Goal: Transaction & Acquisition: Purchase product/service

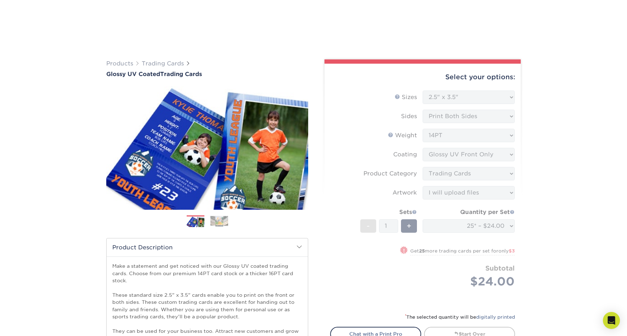
select select "2.50x3.50"
select select "c2f9bce9-36c2-409d-b101-c29d9d031e18"
select select "upload"
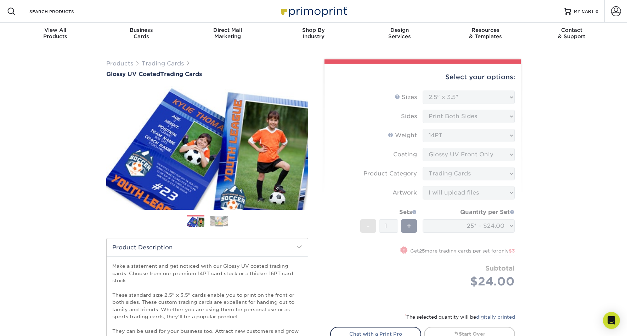
click at [482, 130] on form "Sizes Help Sizes Please Select 2.5" x 3.5" Sides Please Select 16PT - 1" at bounding box center [422, 198] width 185 height 214
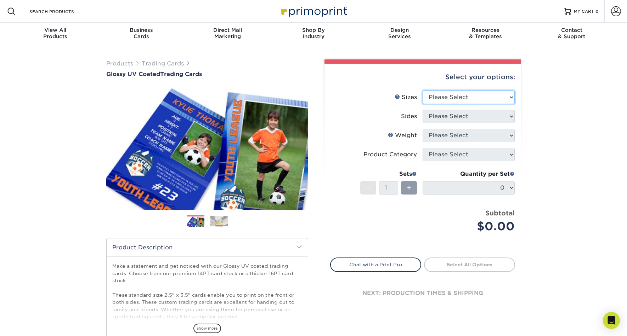
click at [471, 101] on select "Please Select 2.5" x 3.5"" at bounding box center [468, 97] width 92 height 13
select select "2.50x3.50"
click at [422, 91] on select "Please Select 2.5" x 3.5"" at bounding box center [468, 97] width 92 height 13
click at [456, 118] on select "Please Select Print Both Sides Print Front Only" at bounding box center [468, 116] width 92 height 13
select select "13abbda7-1d64-4f25-8bb2-c179b224825d"
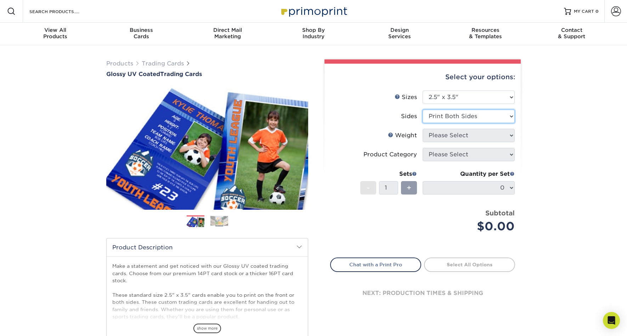
click at [422, 110] on select "Please Select Print Both Sides Print Front Only" at bounding box center [468, 116] width 92 height 13
click at [462, 138] on select "Please Select 16PT 14PT 18PT C1S" at bounding box center [468, 135] width 92 height 13
select select "16PT"
click at [422, 129] on select "Please Select 16PT 14PT 18PT C1S" at bounding box center [468, 135] width 92 height 13
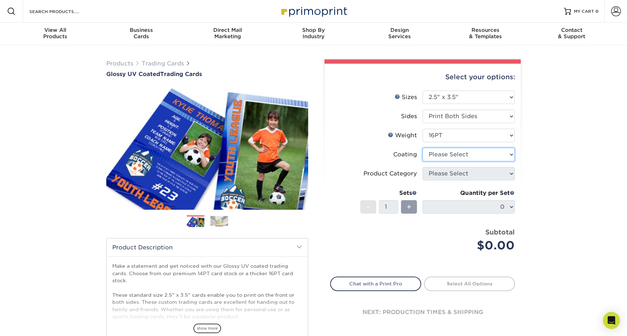
click at [466, 155] on select at bounding box center [468, 154] width 92 height 13
select select "1e8116af-acfc-44b1-83dc-8181aa338834"
click at [422, 148] on select at bounding box center [468, 154] width 92 height 13
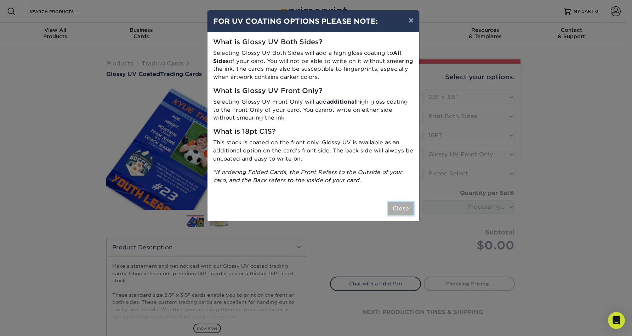
click at [401, 209] on button "Close" at bounding box center [400, 208] width 25 height 13
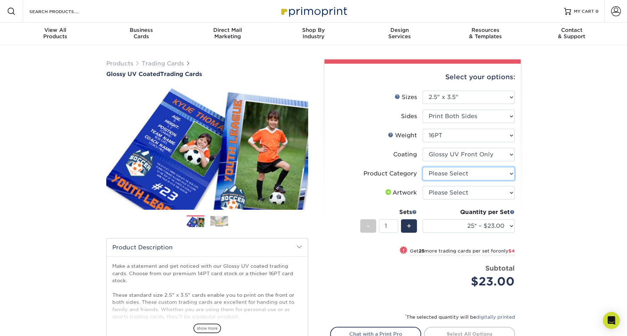
click at [468, 174] on select "Please Select Trading Cards" at bounding box center [468, 173] width 92 height 13
select select "c2f9bce9-36c2-409d-b101-c29d9d031e18"
click at [422, 167] on select "Please Select Trading Cards" at bounding box center [468, 173] width 92 height 13
click at [460, 191] on select "Please Select I will upload files I need a design - $100" at bounding box center [468, 192] width 92 height 13
select select "upload"
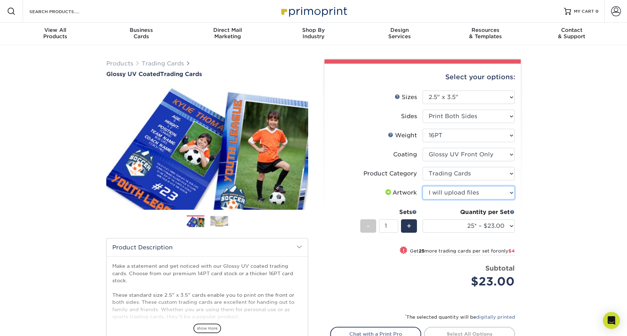
click at [422, 186] on select "Please Select I will upload files I need a design - $100" at bounding box center [468, 192] width 92 height 13
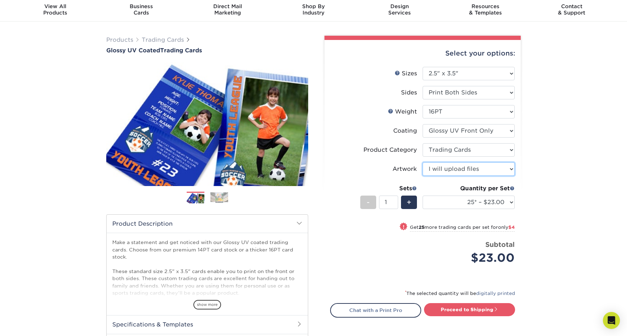
scroll to position [23, 0]
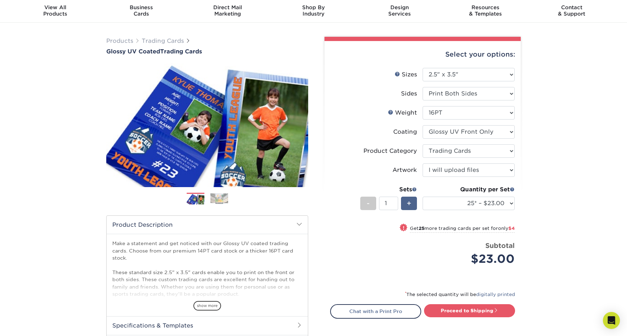
click at [411, 205] on span "+" at bounding box center [408, 203] width 5 height 11
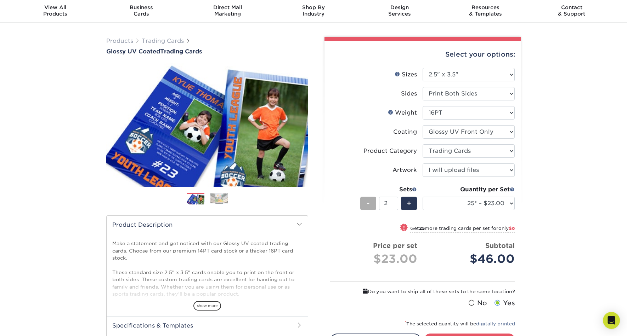
click at [368, 203] on span "-" at bounding box center [367, 203] width 3 height 11
type input "1"
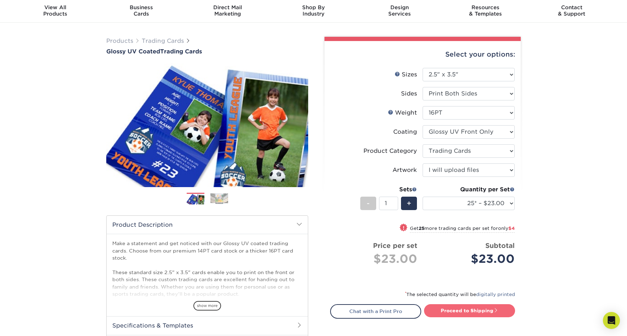
click at [475, 309] on link "Proceed to Shipping" at bounding box center [469, 310] width 91 height 13
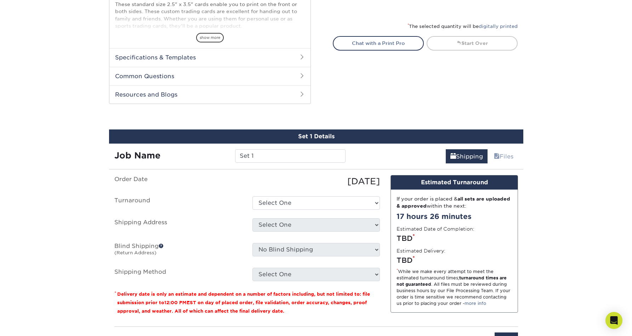
scroll to position [360, 0]
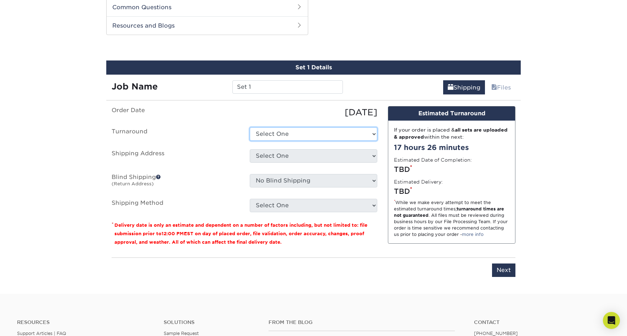
click at [270, 132] on select "Select One 2-4 Business Days 2 Day Next Business Day" at bounding box center [313, 133] width 127 height 13
select select "e9d6f3ab-43c4-42e4-aa59-234fabf19733"
click at [250, 127] on select "Select One 2-4 Business Days 2 Day Next Business Day" at bounding box center [313, 133] width 127 height 13
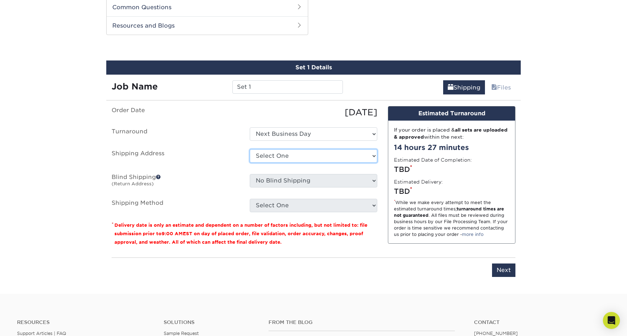
click at [287, 156] on select "Select One + Add New Address - Login" at bounding box center [313, 155] width 127 height 13
select select "newaddress"
click at [250, 149] on select "Select One + Add New Address - Login" at bounding box center [313, 155] width 127 height 13
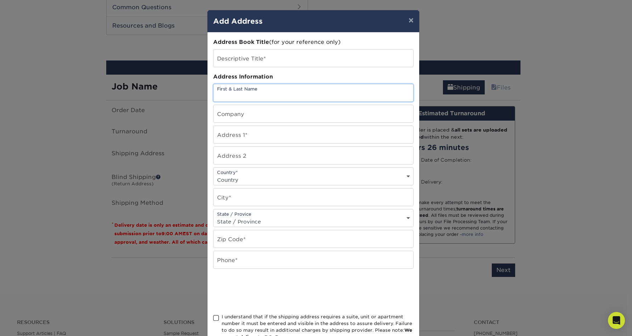
drag, startPoint x: 233, startPoint y: 96, endPoint x: 239, endPoint y: 93, distance: 6.7
click at [233, 96] on input "text" at bounding box center [313, 92] width 200 height 17
paste input "c/o Lynette Keller- Design Sprint"
type input "c/o Lynette Keller- Design Sprint"
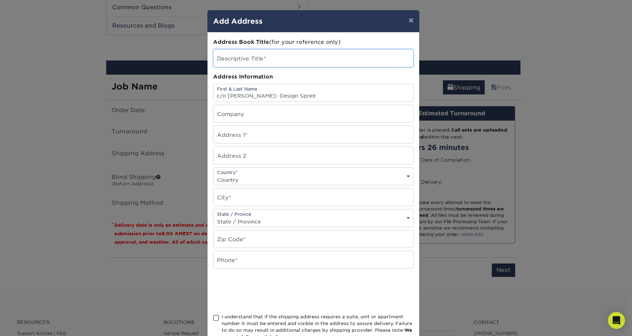
click at [239, 58] on input "text" at bounding box center [313, 58] width 200 height 17
type input "T"
type input "Autodesk Trading Cards -"
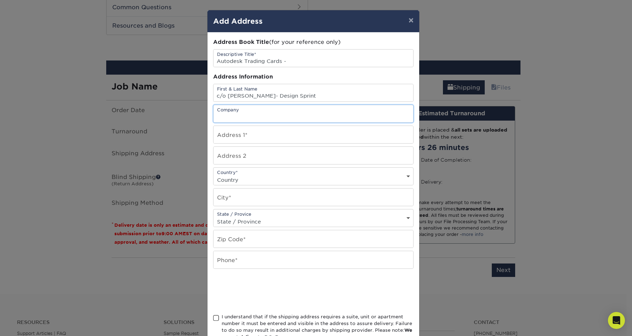
drag, startPoint x: 255, startPoint y: 114, endPoint x: 259, endPoint y: 112, distance: 4.7
click at [255, 114] on input "text" at bounding box center [313, 113] width 200 height 17
type input "Autodesk, Inc"
drag, startPoint x: 265, startPoint y: 133, endPoint x: 278, endPoint y: 131, distance: 13.2
click at [265, 133] on input "text" at bounding box center [313, 134] width 200 height 17
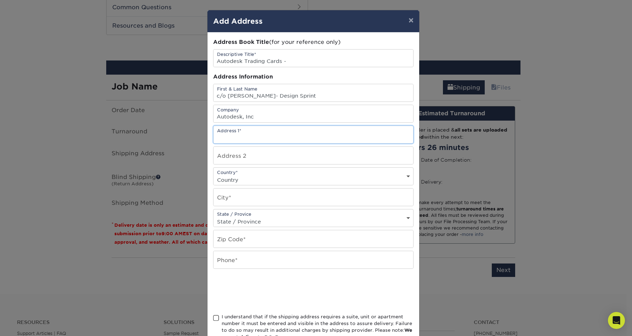
type input "221 SE Ankeny St"
drag, startPoint x: 253, startPoint y: 155, endPoint x: 258, endPoint y: 154, distance: 5.7
click at [253, 155] on input "text" at bounding box center [313, 155] width 200 height 17
click at [260, 176] on select "Country United States Canada ----------------------------- Afghanistan Albania …" at bounding box center [313, 180] width 200 height 10
select select "US"
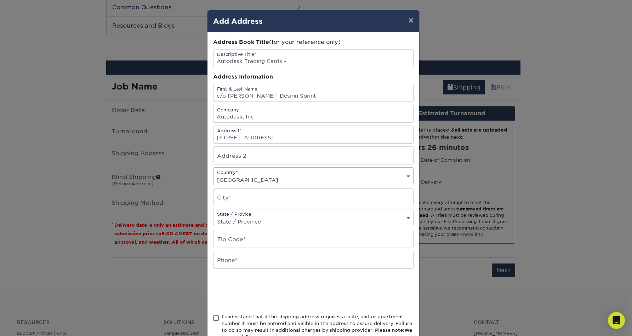
click at [213, 175] on select "Country United States Canada ----------------------------- Afghanistan Albania …" at bounding box center [313, 180] width 200 height 10
click at [250, 199] on input "text" at bounding box center [313, 197] width 200 height 17
type input "Portland"
click at [243, 218] on select "State / Province Alabama Alaska Arizona Arkansas California Colorado Connecticu…" at bounding box center [313, 222] width 200 height 10
select select "OR"
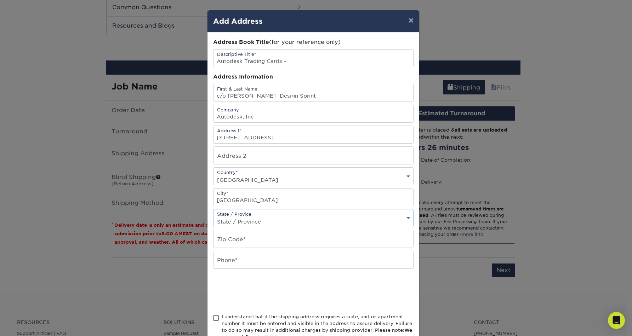
click at [213, 217] on select "State / Province Alabama Alaska Arizona Arkansas California Colorado Connecticu…" at bounding box center [313, 222] width 200 height 10
click at [250, 237] on input "text" at bounding box center [313, 238] width 200 height 17
type input "97214"
click at [265, 259] on input "text" at bounding box center [313, 259] width 200 height 17
type input "4156238524"
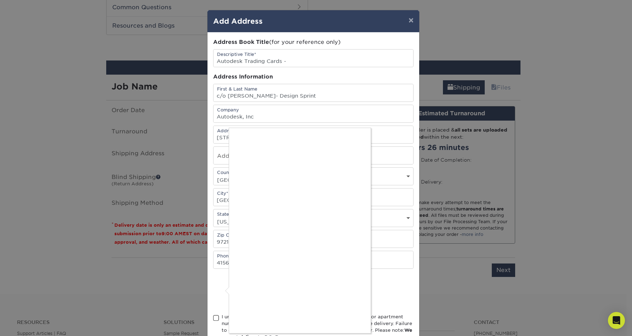
click at [307, 62] on div at bounding box center [316, 168] width 632 height 336
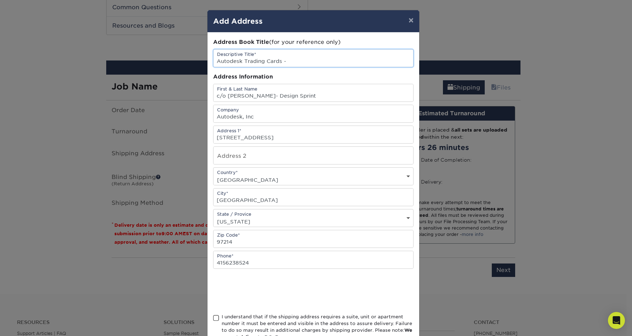
scroll to position [0, 0]
drag, startPoint x: 288, startPoint y: 62, endPoint x: 279, endPoint y: 61, distance: 9.6
click at [278, 62] on input "Autodesk Trading Cards -" at bounding box center [313, 58] width 200 height 17
type input "Autodesk Trading Cards"
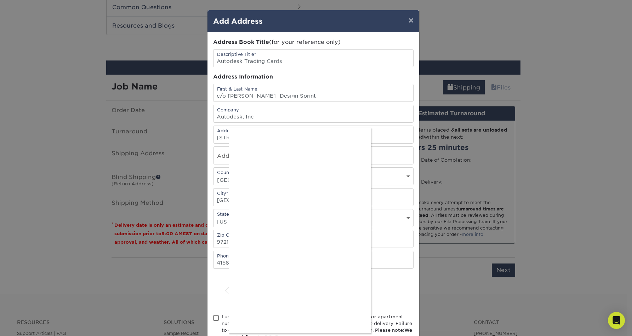
click at [214, 318] on div at bounding box center [316, 168] width 632 height 336
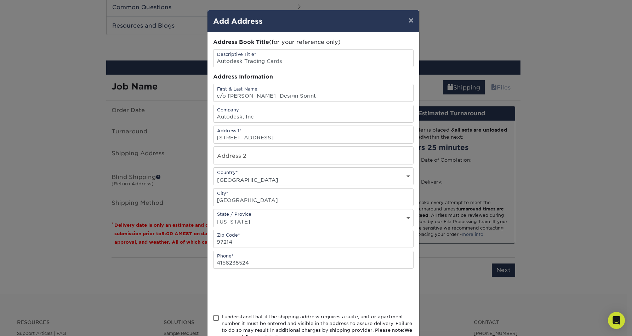
click at [213, 318] on span at bounding box center [216, 318] width 6 height 7
click at [0, 0] on input "I understand that if the shipping address requires a suite, unit or apartment n…" at bounding box center [0, 0] width 0 height 0
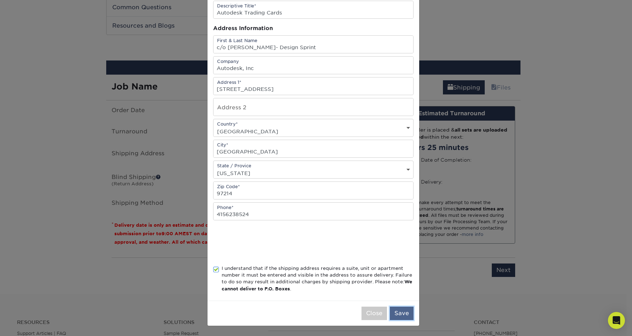
click at [398, 312] on button "Save" at bounding box center [402, 313] width 24 height 13
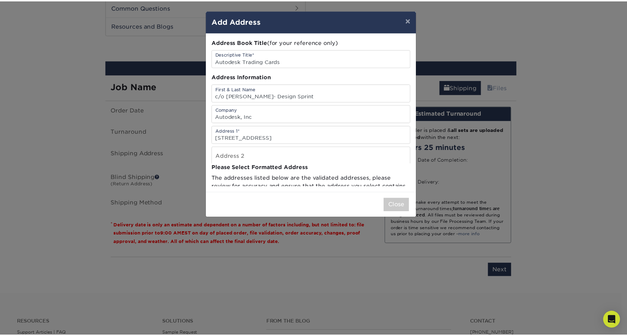
scroll to position [0, 0]
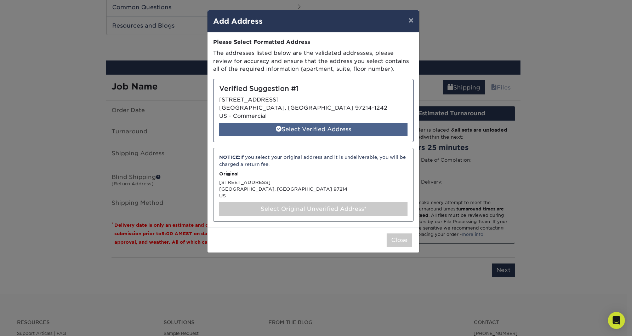
click at [314, 130] on div "Select Verified Address" at bounding box center [313, 129] width 188 height 13
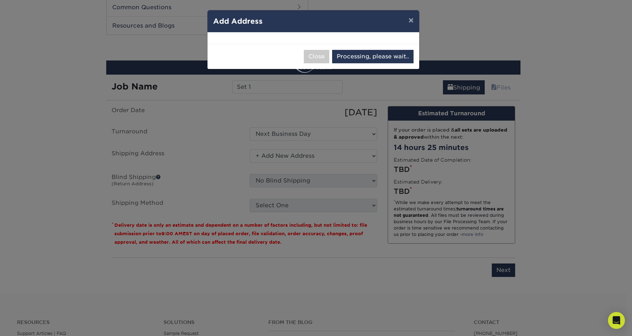
select select "287010"
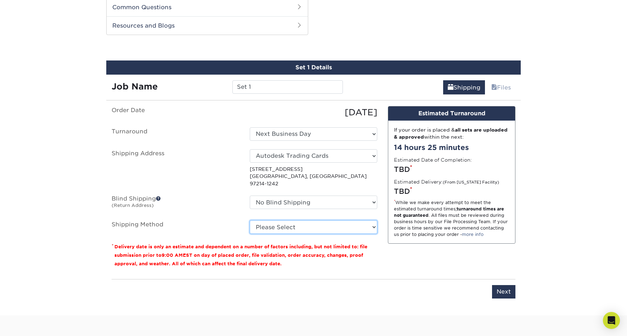
click at [266, 221] on select "Please Select Ground Shipping (+$11.60) 3 Day Shipping Service (+$11.97) 2 Day …" at bounding box center [313, 227] width 127 height 13
select select "01"
click at [250, 221] on select "Please Select Ground Shipping (+$11.60) 3 Day Shipping Service (+$11.97) 2 Day …" at bounding box center [313, 227] width 127 height 13
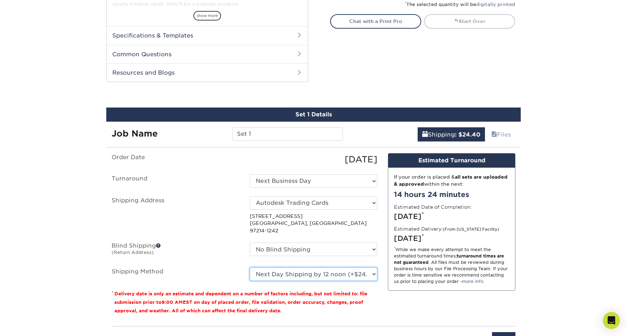
scroll to position [316, 0]
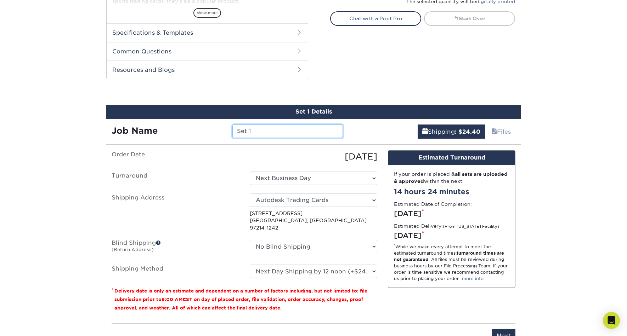
click at [248, 132] on input "Set 1" at bounding box center [287, 131] width 110 height 13
click at [267, 132] on input "Set 1" at bounding box center [287, 131] width 110 height 13
drag, startPoint x: 269, startPoint y: 134, endPoint x: 240, endPoint y: 132, distance: 28.7
click at [227, 133] on div "Set 1" at bounding box center [287, 131] width 121 height 13
click at [295, 135] on input "Set 1" at bounding box center [287, 131] width 110 height 13
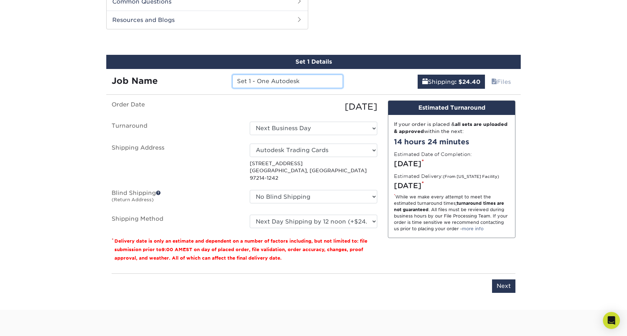
scroll to position [365, 0]
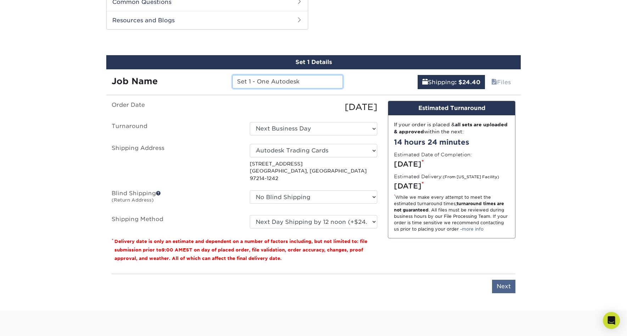
type input "Set 1 - One Autodesk"
click at [506, 280] on input "Next" at bounding box center [503, 286] width 23 height 13
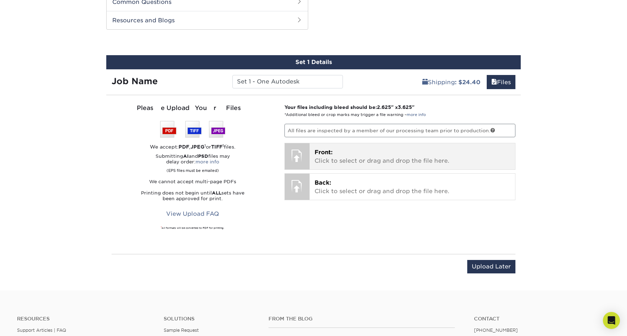
click at [349, 158] on p "Front: Click to select or drag and drop the file here." at bounding box center [412, 156] width 196 height 17
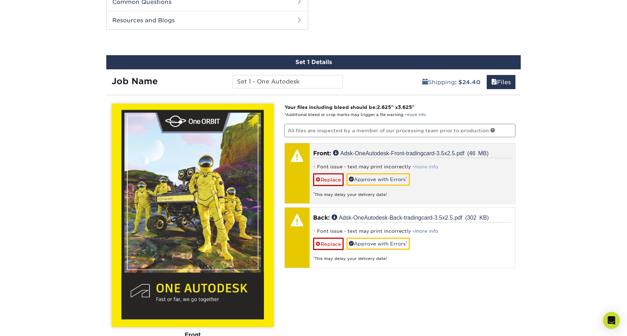
click at [425, 165] on link "more info" at bounding box center [426, 166] width 24 height 5
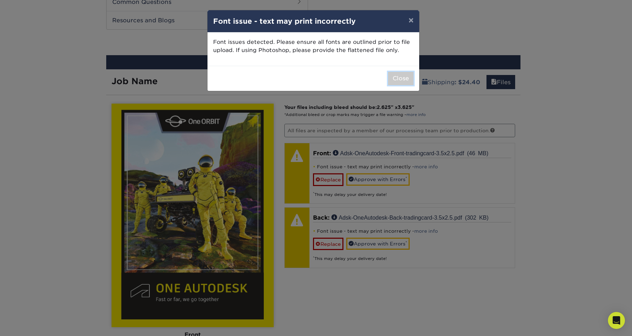
click at [400, 79] on button "Close" at bounding box center [400, 78] width 25 height 13
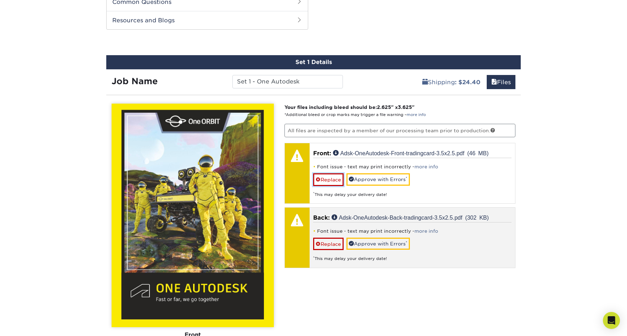
click at [330, 182] on link "Replace" at bounding box center [328, 179] width 30 height 12
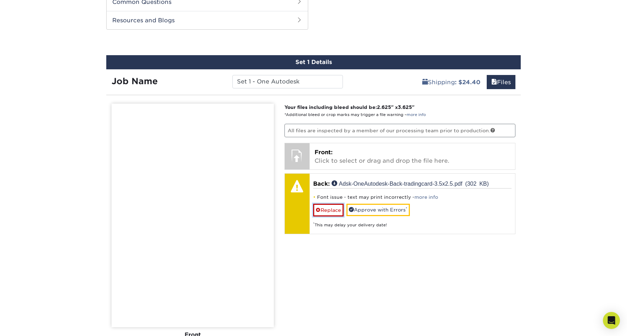
click at [330, 210] on link "Replace" at bounding box center [328, 210] width 30 height 12
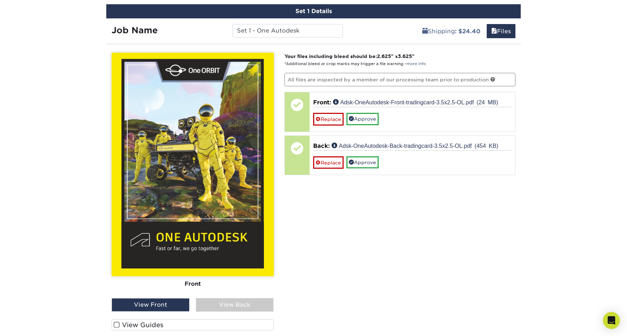
scroll to position [412, 0]
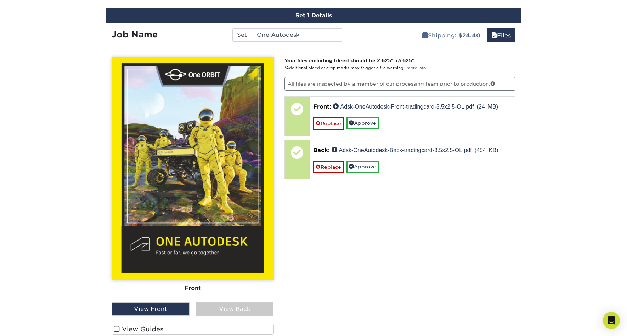
click at [235, 309] on div "View Back" at bounding box center [235, 309] width 78 height 13
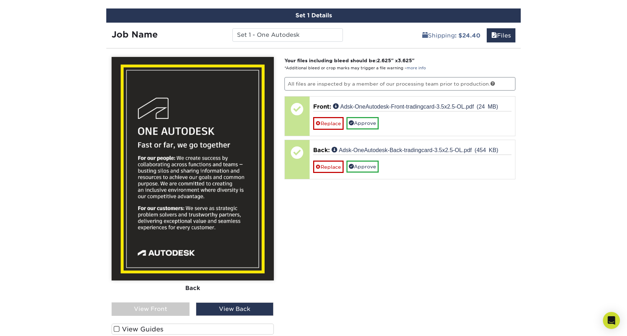
drag, startPoint x: 161, startPoint y: 312, endPoint x: 172, endPoint y: 310, distance: 11.1
click at [161, 312] on div "View Front" at bounding box center [151, 309] width 78 height 13
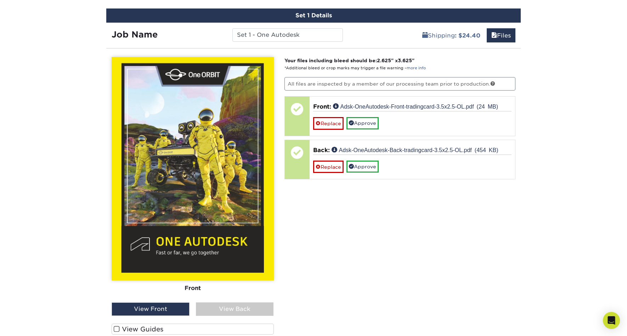
click at [225, 310] on div "View Back" at bounding box center [235, 309] width 78 height 13
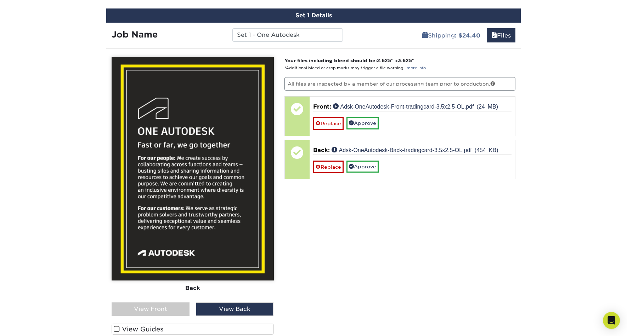
click at [170, 310] on div "View Front" at bounding box center [151, 309] width 78 height 13
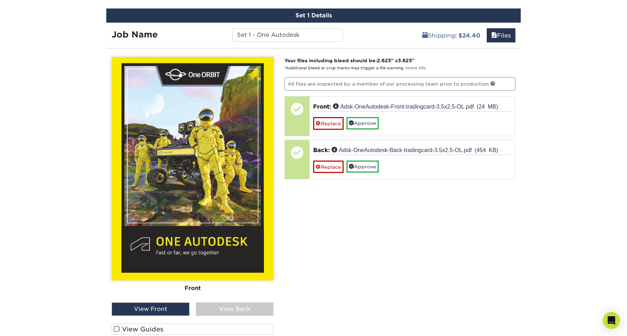
click at [236, 300] on div "Front Back" at bounding box center [193, 180] width 162 height 246
click at [222, 306] on div "View Back" at bounding box center [235, 309] width 78 height 13
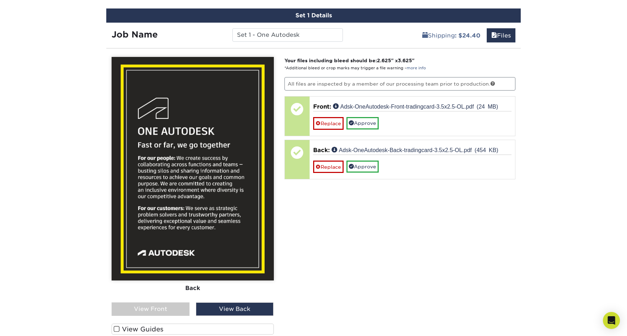
click at [130, 308] on div "View Front" at bounding box center [151, 309] width 78 height 13
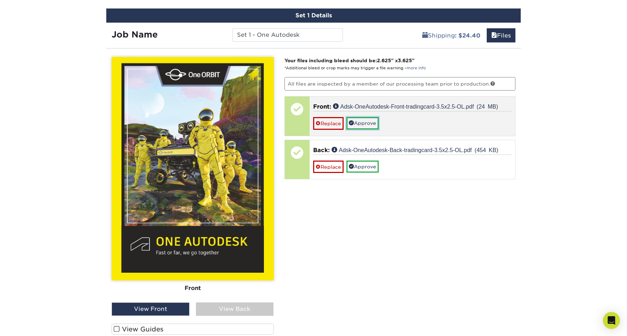
click at [369, 119] on link "Approve" at bounding box center [362, 123] width 32 height 12
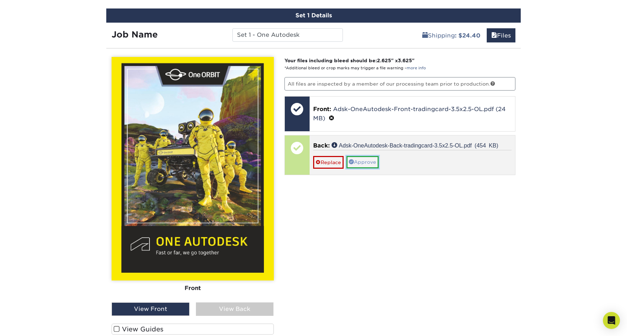
click at [373, 162] on link "Approve" at bounding box center [362, 162] width 32 height 12
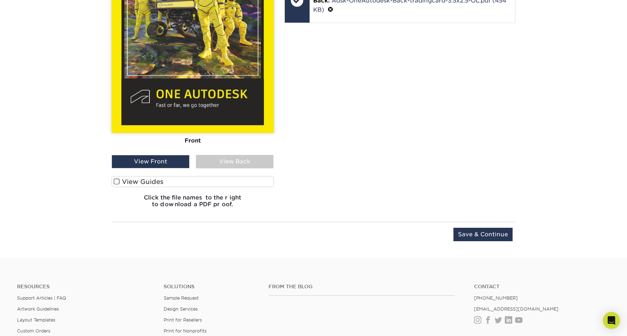
scroll to position [559, 0]
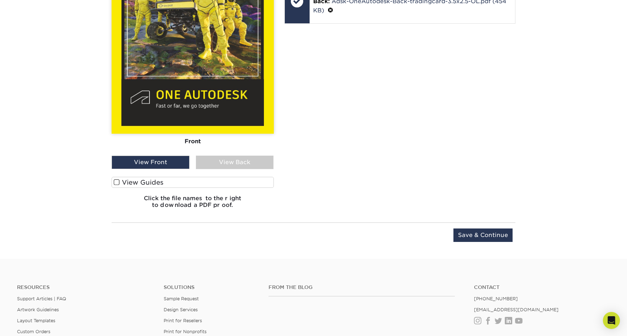
click at [118, 181] on span at bounding box center [117, 182] width 6 height 7
click at [0, 0] on input "View Guides" at bounding box center [0, 0] width 0 height 0
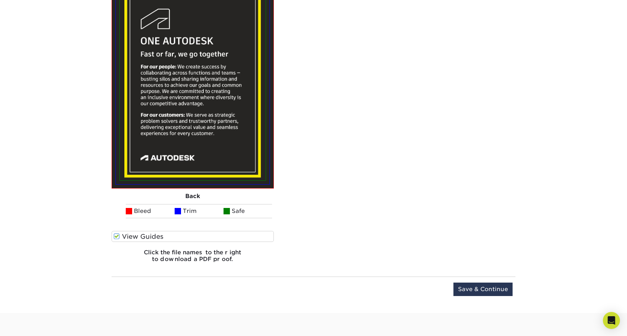
scroll to position [746, 0]
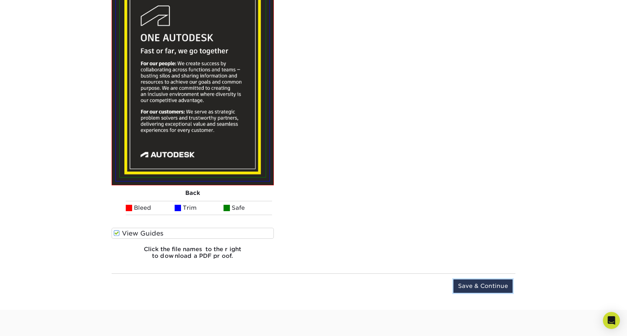
click at [485, 285] on input "Save & Continue" at bounding box center [482, 286] width 59 height 13
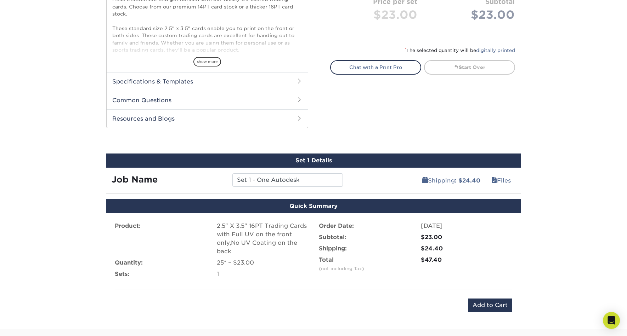
scroll to position [317, 0]
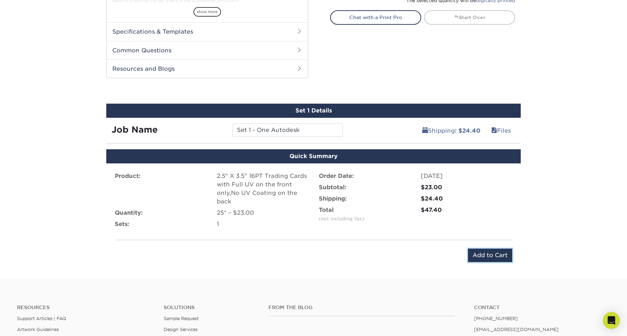
drag, startPoint x: 490, startPoint y: 255, endPoint x: 495, endPoint y: 253, distance: 5.2
click at [490, 255] on input "Add to Cart" at bounding box center [490, 255] width 44 height 13
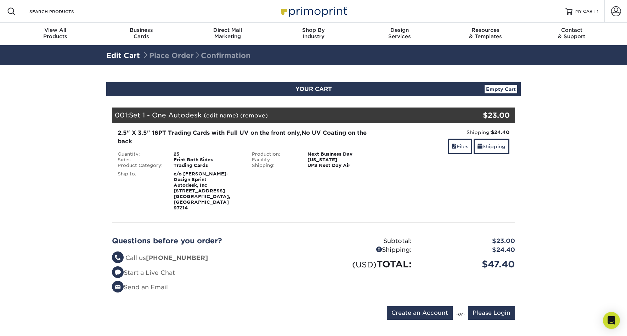
click at [310, 11] on img at bounding box center [313, 11] width 71 height 15
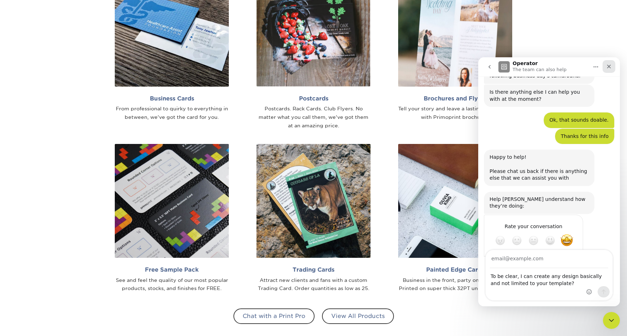
click at [609, 67] on icon "Close" at bounding box center [609, 67] width 6 height 6
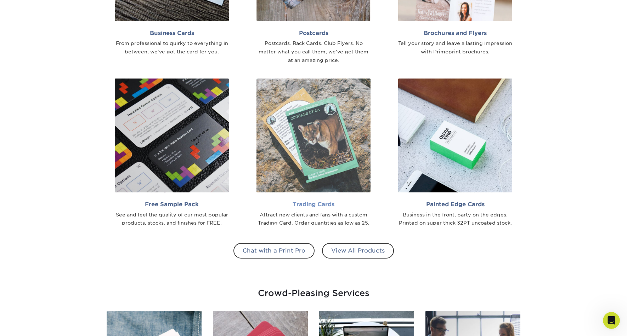
scroll to position [602, 0]
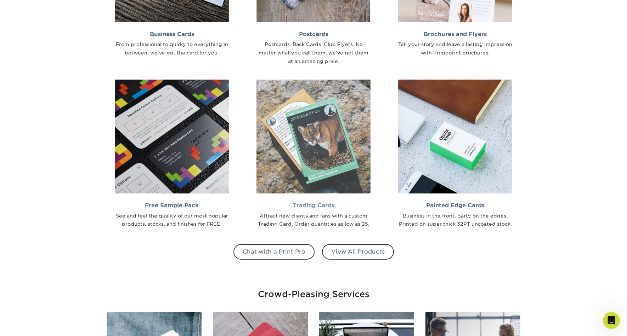
click at [329, 174] on img at bounding box center [313, 137] width 114 height 114
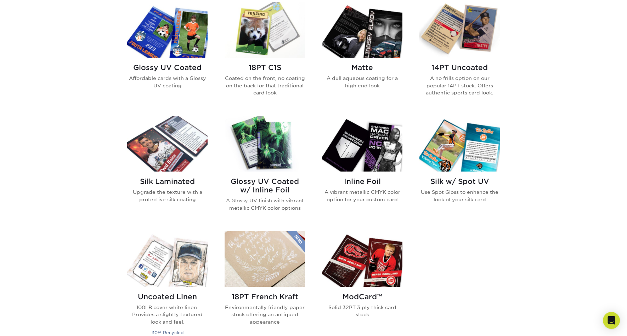
scroll to position [337, 0]
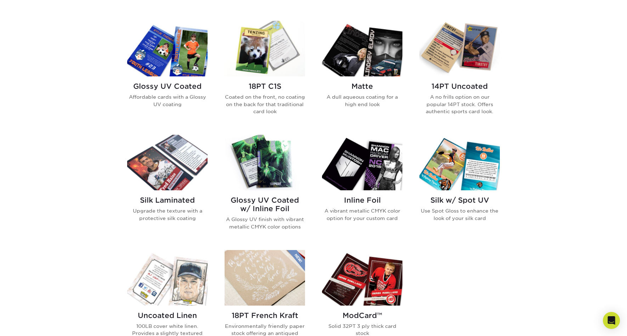
click at [181, 65] on img at bounding box center [167, 49] width 80 height 56
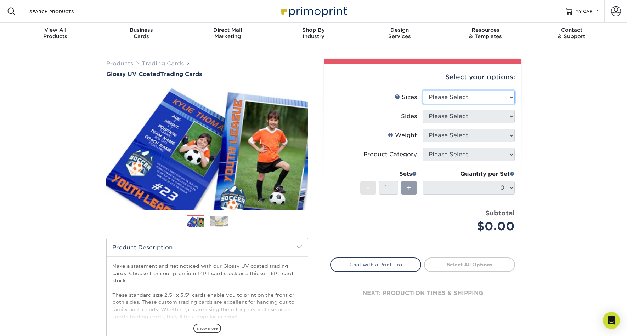
click at [446, 95] on select "Please Select 2.5" x 3.5"" at bounding box center [468, 97] width 92 height 13
select select "2.50x3.50"
click at [422, 91] on select "Please Select 2.5" x 3.5"" at bounding box center [468, 97] width 92 height 13
click at [455, 116] on select "Please Select Print Both Sides Print Front Only" at bounding box center [468, 116] width 92 height 13
select select "13abbda7-1d64-4f25-8bb2-c179b224825d"
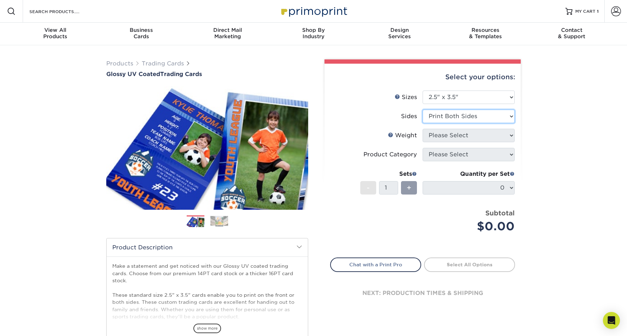
click at [422, 110] on select "Please Select Print Both Sides Print Front Only" at bounding box center [468, 116] width 92 height 13
click at [462, 134] on select "Please Select 16PT 14PT 18PT C1S" at bounding box center [468, 135] width 92 height 13
select select "16PT"
click at [422, 129] on select "Please Select 16PT 14PT 18PT C1S" at bounding box center [468, 135] width 92 height 13
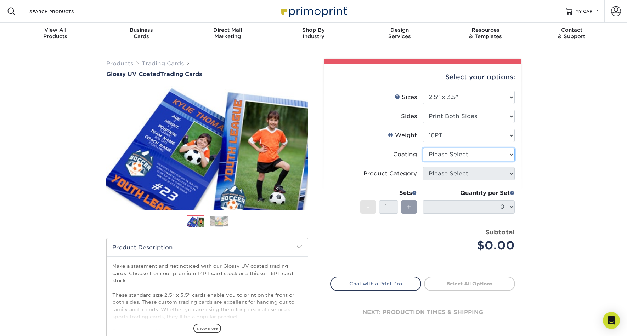
click at [461, 156] on select at bounding box center [468, 154] width 92 height 13
select select "1e8116af-acfc-44b1-83dc-8181aa338834"
click at [422, 148] on select at bounding box center [468, 154] width 92 height 13
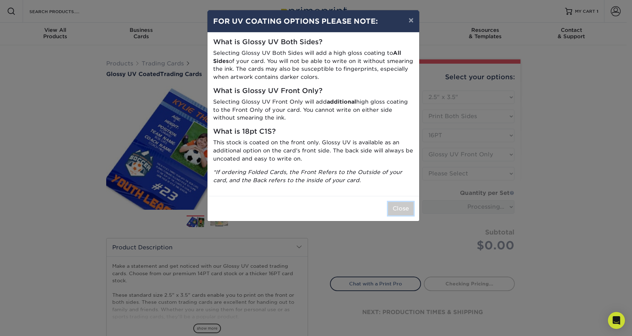
click at [404, 208] on button "Close" at bounding box center [400, 208] width 25 height 13
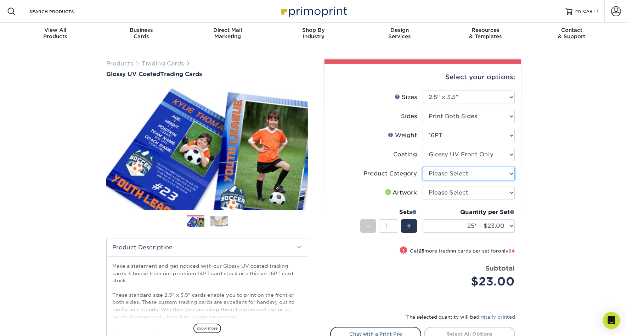
click at [460, 172] on select "Please Select Trading Cards" at bounding box center [468, 173] width 92 height 13
select select "c2f9bce9-36c2-409d-b101-c29d9d031e18"
click at [422, 167] on select "Please Select Trading Cards" at bounding box center [468, 173] width 92 height 13
click at [463, 193] on select "Please Select I will upload files I need a design - $100" at bounding box center [468, 192] width 92 height 13
select select "upload"
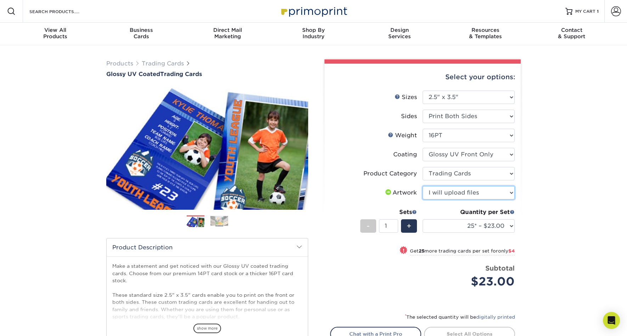
click at [422, 186] on select "Please Select I will upload files I need a design - $100" at bounding box center [468, 192] width 92 height 13
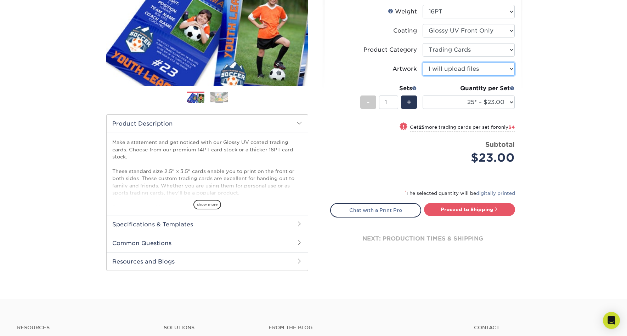
scroll to position [117, 0]
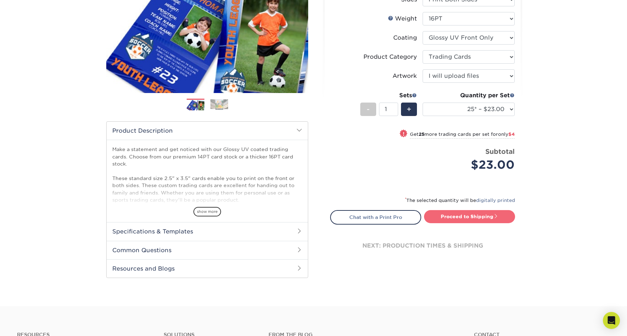
click at [492, 218] on link "Proceed to Shipping" at bounding box center [469, 216] width 91 height 13
type input "Set 1"
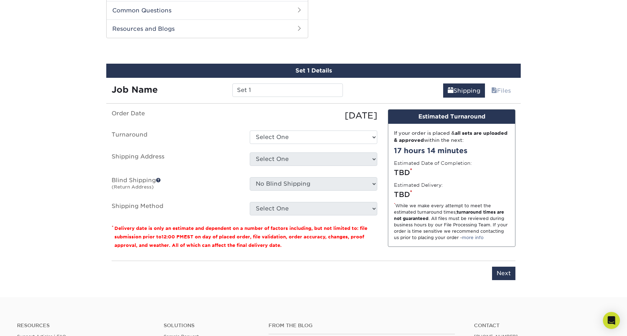
scroll to position [360, 0]
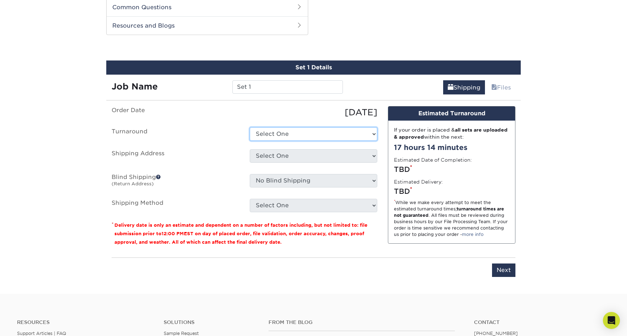
click at [298, 135] on select "Select One 2-4 Business Days 2 Day Next Business Day" at bounding box center [313, 133] width 127 height 13
select select "e9d6f3ab-43c4-42e4-aa59-234fabf19733"
click at [250, 127] on select "Select One 2-4 Business Days 2 Day Next Business Day" at bounding box center [313, 133] width 127 height 13
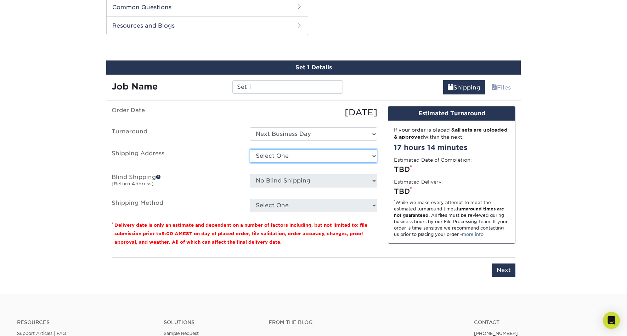
click at [297, 156] on select "Select One Autodesk Trading Cards + Add New Address - Login" at bounding box center [313, 155] width 127 height 13
select select "287010"
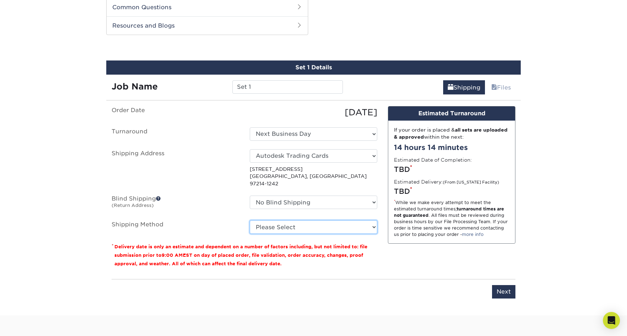
click at [294, 221] on select "Please Select Ground Shipping (+$11.60) 3 Day Shipping Service (+$11.97) 2 Day …" at bounding box center [313, 227] width 127 height 13
select select "01"
click at [250, 221] on select "Please Select Ground Shipping (+$11.60) 3 Day Shipping Service (+$11.97) 2 Day …" at bounding box center [313, 227] width 127 height 13
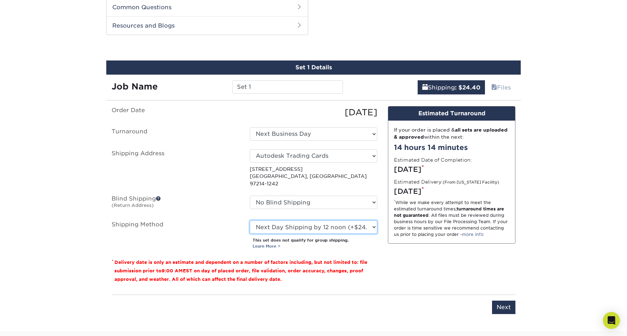
click at [320, 221] on select "Please Select Ground Shipping (+$11.60) 3 Day Shipping Service (+$11.97) 2 Day …" at bounding box center [313, 227] width 127 height 13
click at [250, 221] on select "Please Select Ground Shipping (+$11.60) 3 Day Shipping Service (+$11.97) 2 Day …" at bounding box center [313, 227] width 127 height 13
click at [506, 301] on input "Next" at bounding box center [503, 307] width 23 height 13
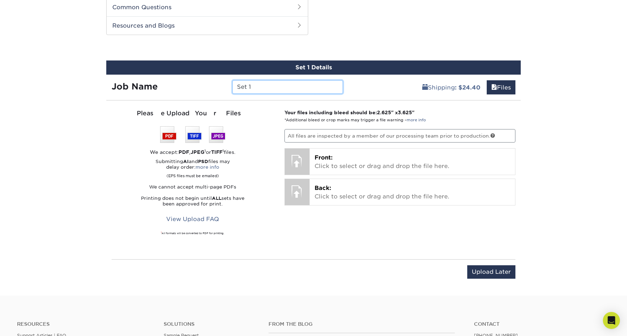
click at [271, 88] on input "Set 1" at bounding box center [287, 86] width 110 height 13
type input "Set 2 - Optimistic"
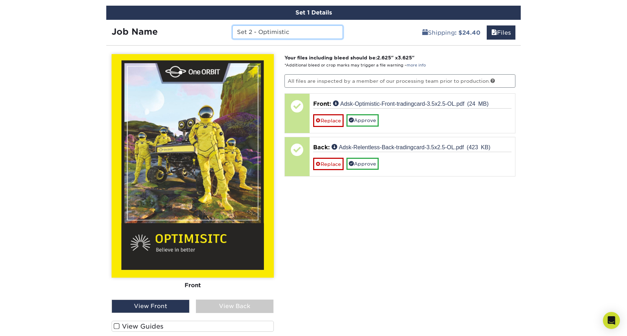
scroll to position [411, 0]
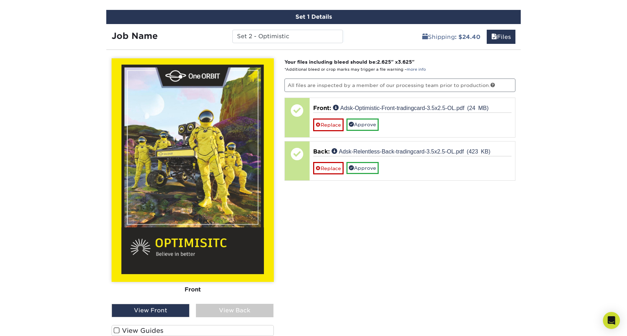
click at [227, 309] on div "View Back" at bounding box center [235, 310] width 78 height 13
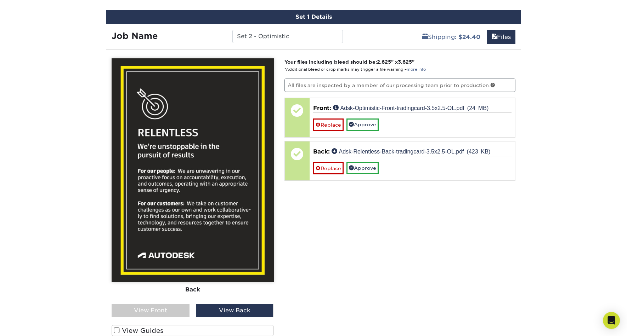
click at [168, 306] on div "View Front" at bounding box center [151, 310] width 78 height 13
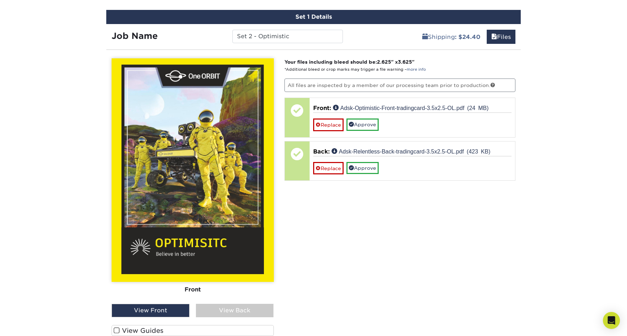
click at [222, 309] on div "View Back" at bounding box center [235, 310] width 78 height 13
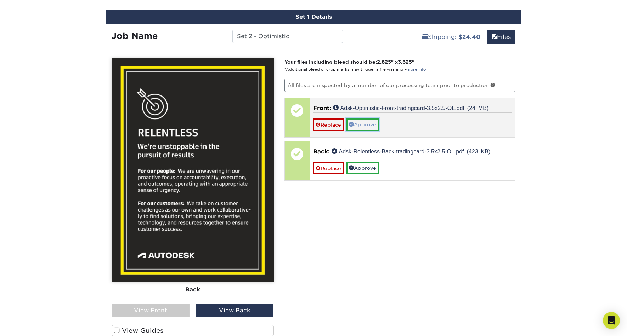
click at [365, 126] on link "Approve" at bounding box center [362, 125] width 32 height 12
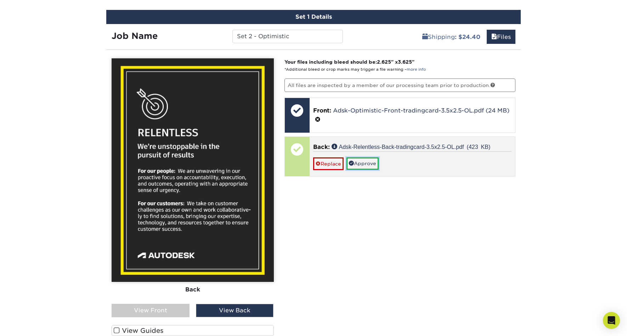
click at [372, 165] on link "Approve" at bounding box center [362, 164] width 32 height 12
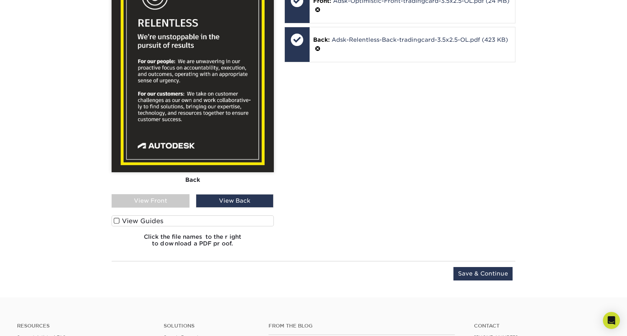
scroll to position [521, 0]
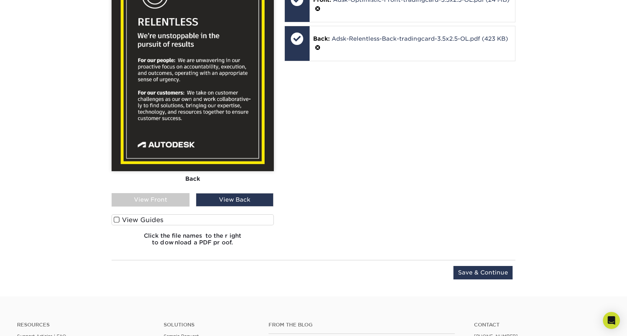
click at [114, 218] on span at bounding box center [117, 220] width 6 height 7
click at [0, 0] on input "View Guides" at bounding box center [0, 0] width 0 height 0
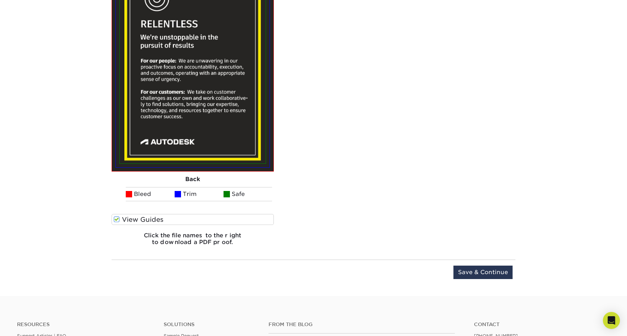
click at [115, 220] on span at bounding box center [117, 219] width 6 height 7
click at [0, 0] on input "View Guides" at bounding box center [0, 0] width 0 height 0
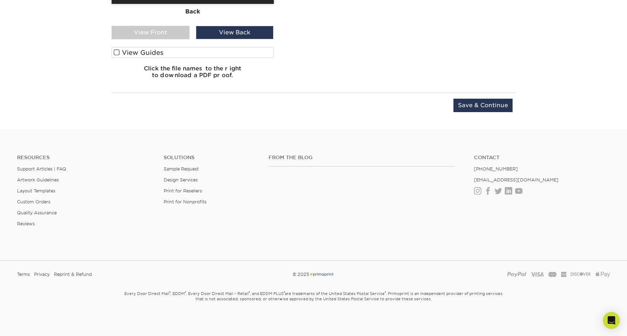
scroll to position [521, 0]
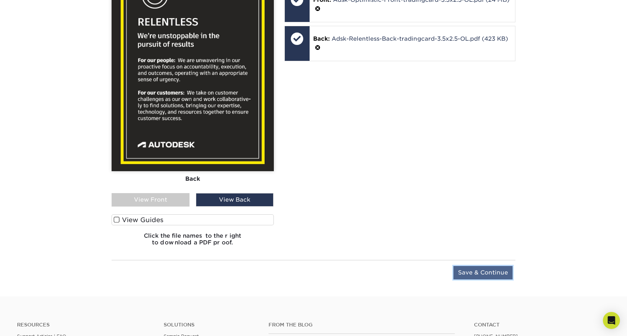
click at [479, 273] on input "Save & Continue" at bounding box center [482, 272] width 59 height 13
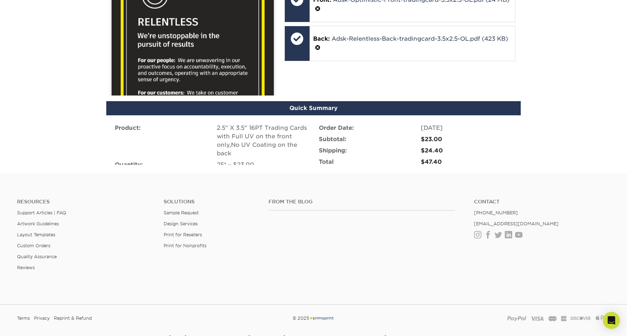
scroll to position [467, 0]
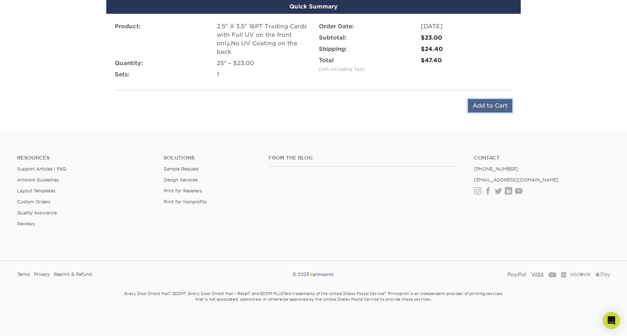
click at [492, 106] on input "Add to Cart" at bounding box center [490, 105] width 44 height 13
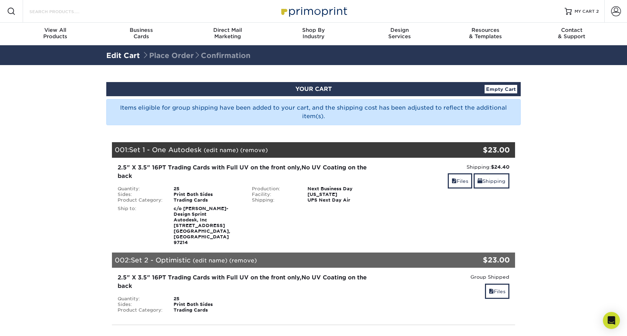
click at [57, 12] on input "Search Products" at bounding box center [63, 11] width 69 height 8
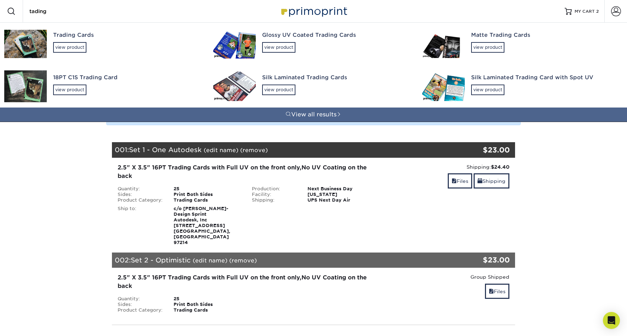
type input "tading"
click at [280, 54] on div "Glossy UV Coated Trading Cards view product" at bounding box center [335, 42] width 147 height 39
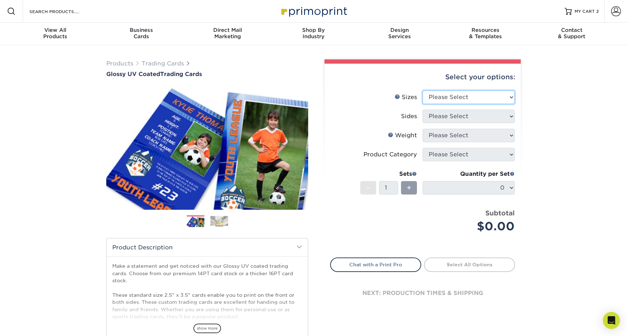
click at [454, 95] on select "Please Select 2.5" x 3.5"" at bounding box center [468, 97] width 92 height 13
select select "2.50x3.50"
click at [422, 91] on select "Please Select 2.5" x 3.5"" at bounding box center [468, 97] width 92 height 13
click at [458, 116] on select "Please Select Print Both Sides Print Front Only" at bounding box center [468, 116] width 92 height 13
select select "13abbda7-1d64-4f25-8bb2-c179b224825d"
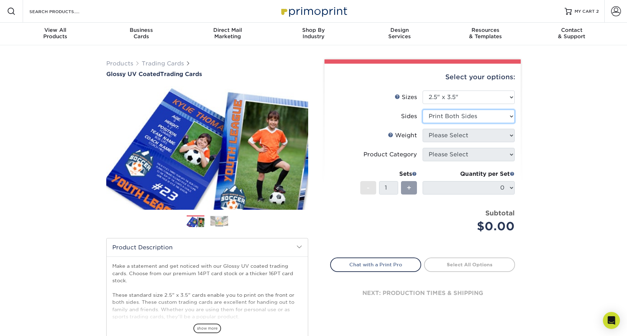
click at [422, 110] on select "Please Select Print Both Sides Print Front Only" at bounding box center [468, 116] width 92 height 13
click at [457, 135] on select "Please Select 16PT 14PT 18PT C1S" at bounding box center [468, 135] width 92 height 13
select select "16PT"
click at [422, 129] on select "Please Select 16PT 14PT 18PT C1S" at bounding box center [468, 135] width 92 height 13
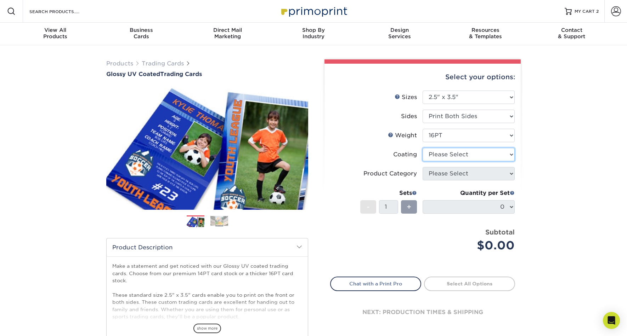
click at [458, 155] on select at bounding box center [468, 154] width 92 height 13
select select "1e8116af-acfc-44b1-83dc-8181aa338834"
click at [422, 148] on select at bounding box center [468, 154] width 92 height 13
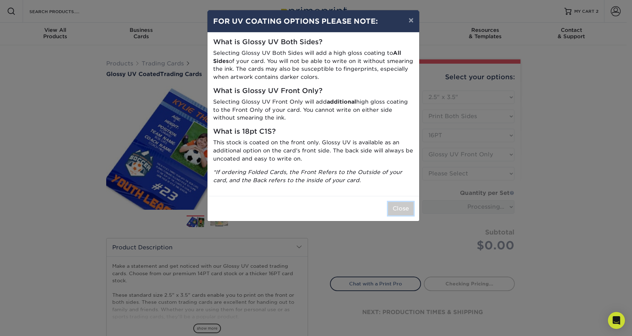
drag, startPoint x: 399, startPoint y: 208, endPoint x: 402, endPoint y: 204, distance: 5.3
click at [399, 208] on button "Close" at bounding box center [400, 208] width 25 height 13
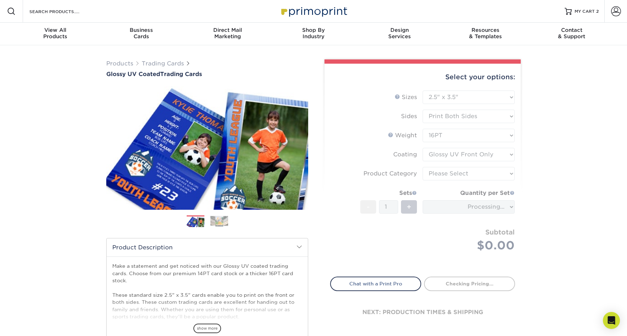
click at [448, 172] on form "Sizes Help Sizes Please Select 2.5" x 3.5" Sides Please Select 16PT - 1" at bounding box center [422, 180] width 185 height 178
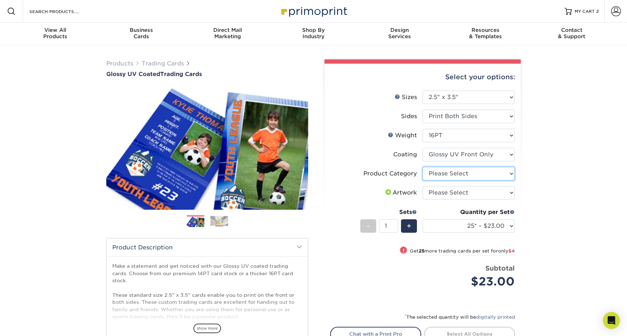
click at [453, 172] on select "Please Select Trading Cards" at bounding box center [468, 173] width 92 height 13
select select "c2f9bce9-36c2-409d-b101-c29d9d031e18"
click at [422, 167] on select "Please Select Trading Cards" at bounding box center [468, 173] width 92 height 13
click at [452, 191] on select "Please Select I will upload files I need a design - $100" at bounding box center [468, 192] width 92 height 13
select select "upload"
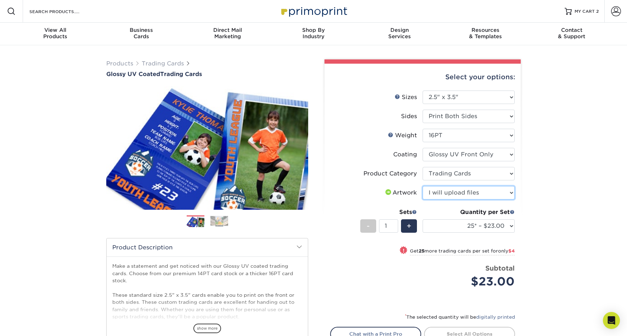
click at [422, 186] on select "Please Select I will upload files I need a design - $100" at bounding box center [468, 192] width 92 height 13
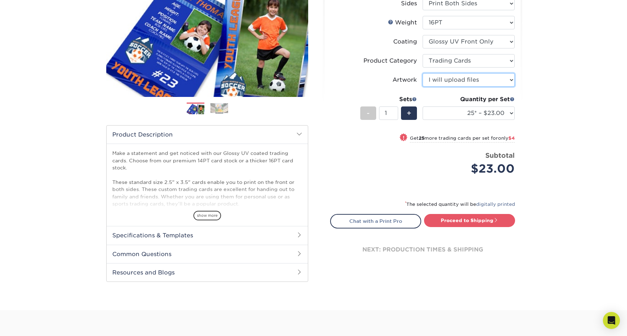
scroll to position [112, 0]
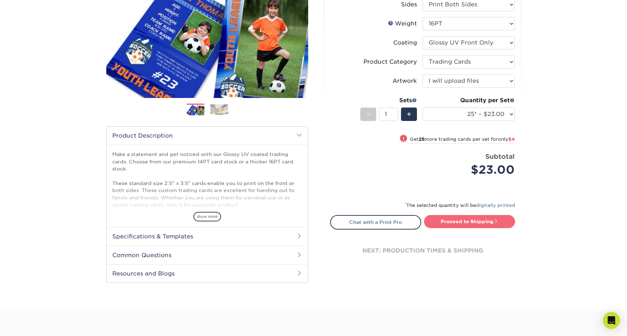
click at [476, 220] on link "Proceed to Shipping" at bounding box center [469, 221] width 91 height 13
type input "Set 1"
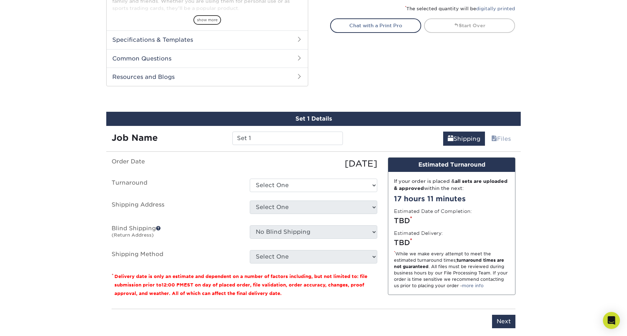
scroll to position [360, 0]
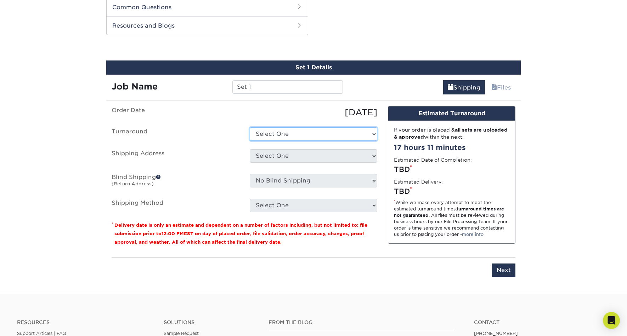
click at [291, 133] on select "Select One 2-4 Business Days 2 Day Next Business Day" at bounding box center [313, 133] width 127 height 13
select select "e9d6f3ab-43c4-42e4-aa59-234fabf19733"
click at [250, 127] on select "Select One 2-4 Business Days 2 Day Next Business Day" at bounding box center [313, 133] width 127 height 13
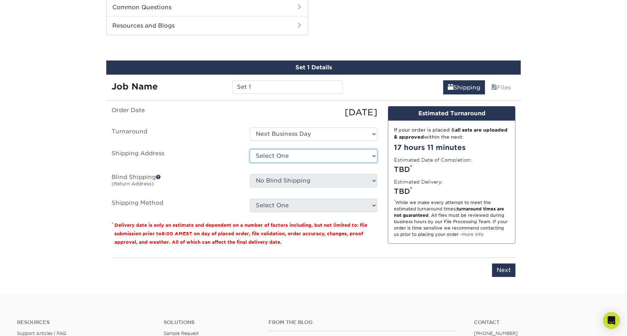
click at [293, 156] on select "Select One Autodesk Trading Cards + Add New Address - Login" at bounding box center [313, 155] width 127 height 13
select select "287010"
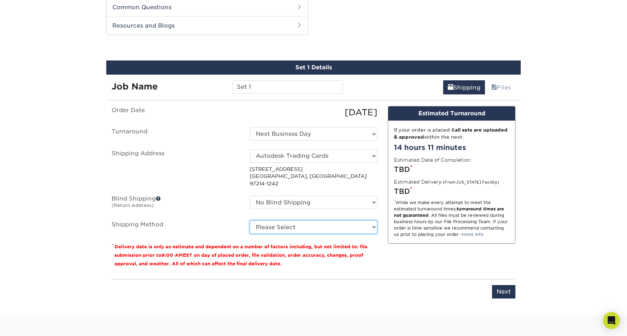
click at [288, 221] on select "Please Select Ground Shipping (+$11.60) 3 Day Shipping Service (+$11.97) 2 Day …" at bounding box center [313, 227] width 127 height 13
select select "01"
click at [250, 221] on select "Please Select Ground Shipping (+$11.60) 3 Day Shipping Service (+$11.97) 2 Day …" at bounding box center [313, 227] width 127 height 13
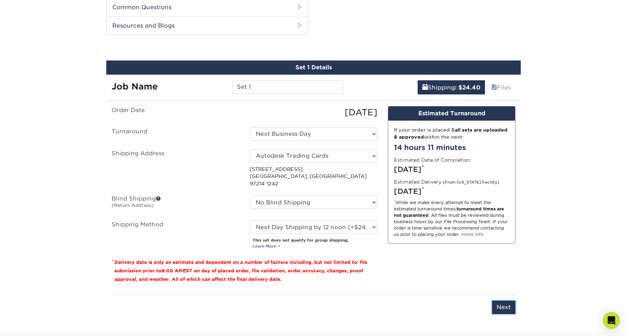
click at [503, 301] on input "Next" at bounding box center [503, 307] width 23 height 13
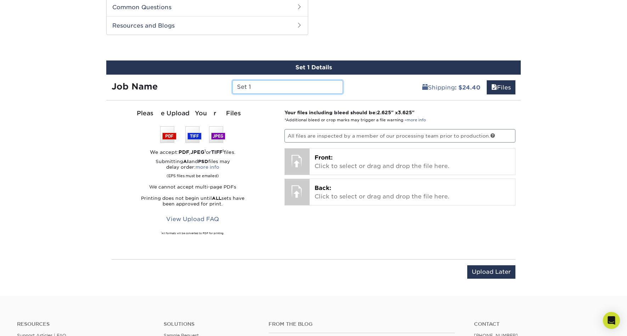
click at [258, 87] on input "Set 1" at bounding box center [287, 86] width 110 height 13
type input "Set 3 - Relentless"
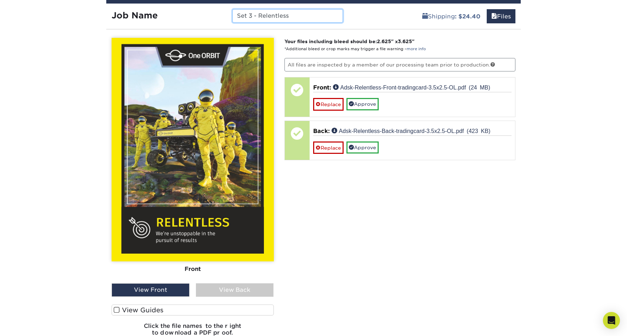
scroll to position [437, 0]
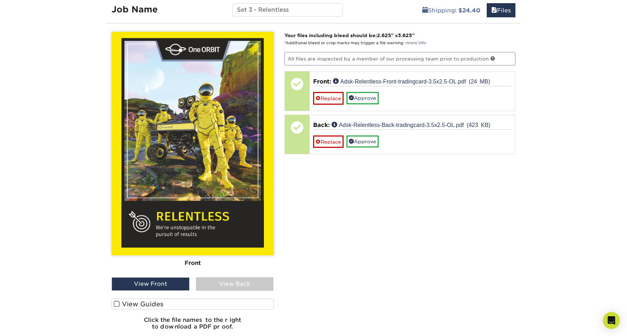
click at [235, 284] on div "View Back" at bounding box center [235, 284] width 78 height 13
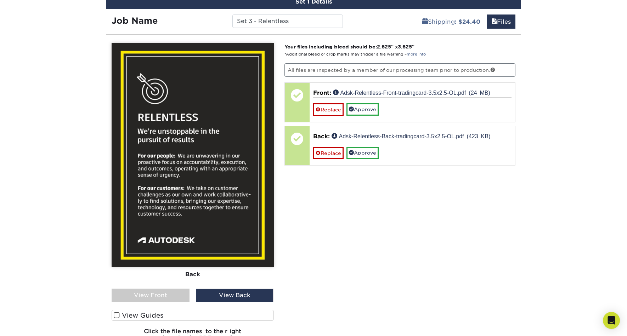
scroll to position [425, 0]
click at [175, 295] on div "View Front" at bounding box center [151, 295] width 78 height 13
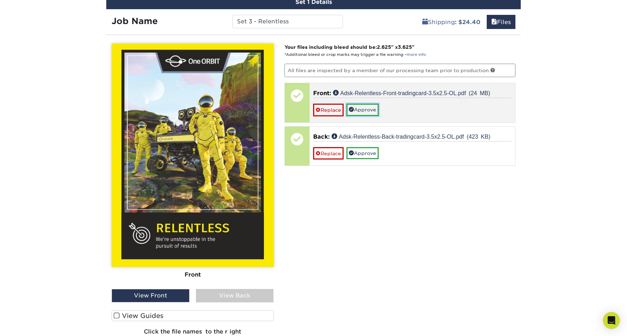
click at [374, 108] on link "Approve" at bounding box center [362, 110] width 32 height 12
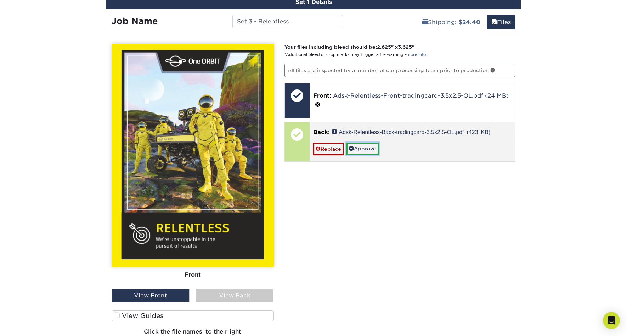
click at [368, 149] on link "Approve" at bounding box center [362, 149] width 32 height 12
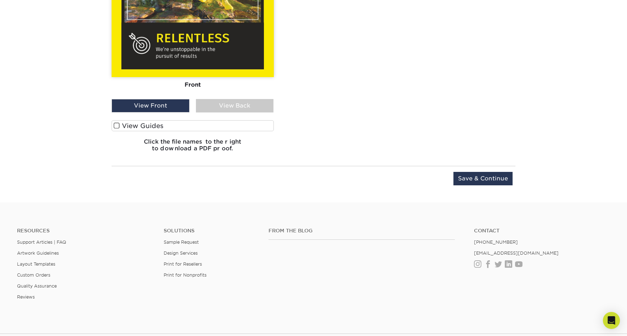
scroll to position [616, 0]
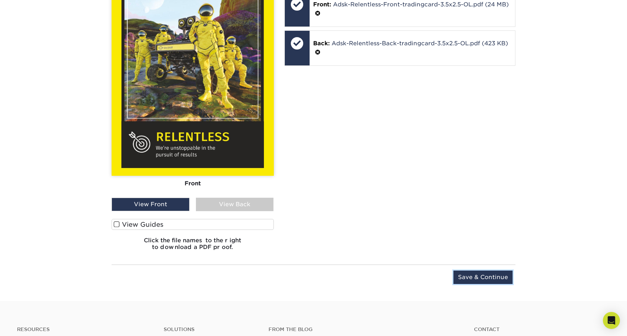
click at [483, 276] on input "Save & Continue" at bounding box center [482, 277] width 59 height 13
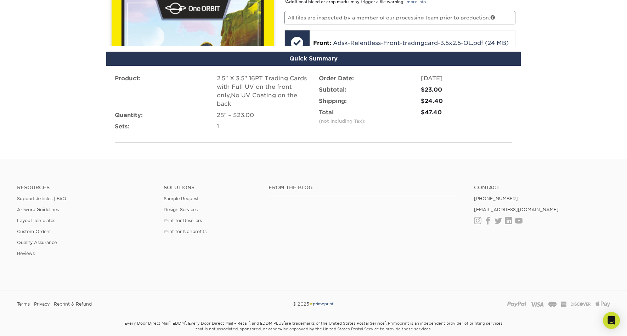
scroll to position [467, 0]
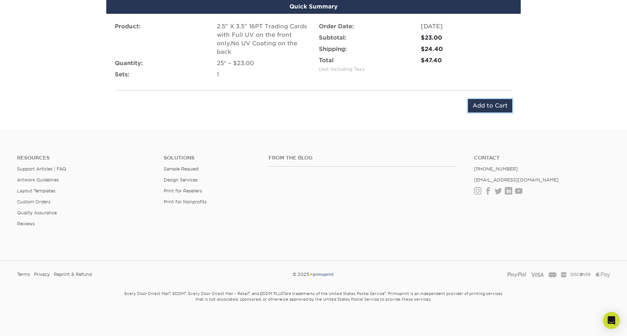
click at [491, 105] on input "Add to Cart" at bounding box center [490, 105] width 44 height 13
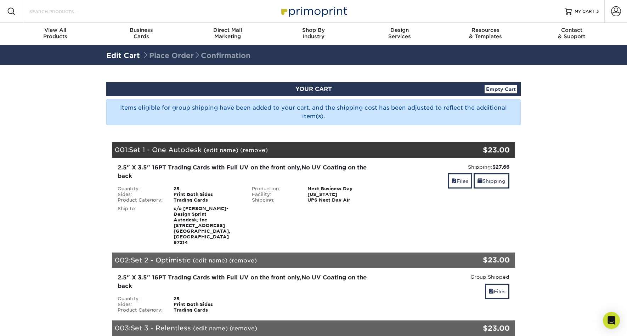
click at [68, 11] on input "Search Products" at bounding box center [63, 11] width 69 height 8
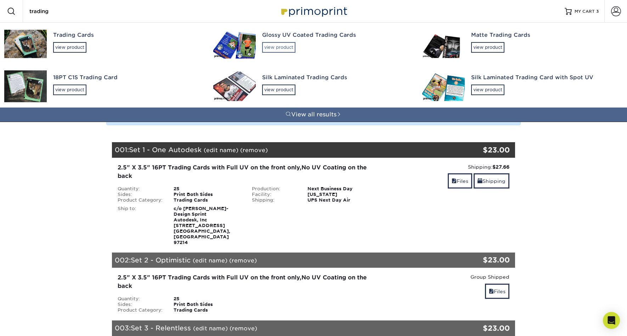
type input "trading"
click at [286, 48] on div "view product" at bounding box center [278, 47] width 33 height 11
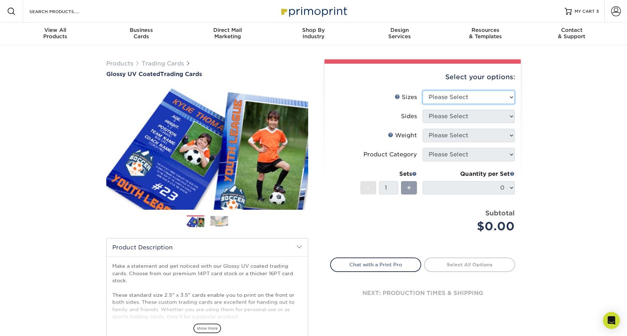
click at [456, 95] on select "Please Select 2.5" x 3.5"" at bounding box center [468, 97] width 92 height 13
select select "2.50x3.50"
click at [422, 91] on select "Please Select 2.5" x 3.5"" at bounding box center [468, 97] width 92 height 13
click at [452, 116] on select "Please Select Print Both Sides Print Front Only" at bounding box center [468, 116] width 92 height 13
select select "13abbda7-1d64-4f25-8bb2-c179b224825d"
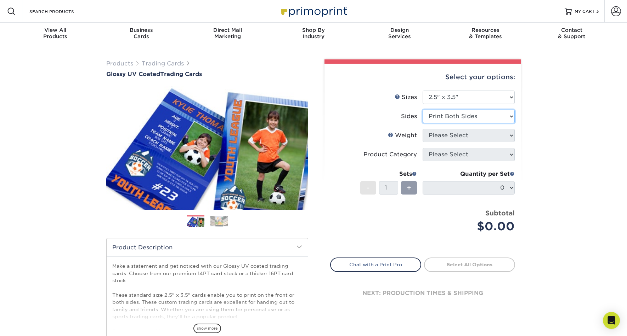
click at [422, 110] on select "Please Select Print Both Sides Print Front Only" at bounding box center [468, 116] width 92 height 13
click at [461, 136] on select "Please Select 16PT 14PT 18PT C1S" at bounding box center [468, 135] width 92 height 13
select select "16PT"
click at [422, 129] on select "Please Select 16PT 14PT 18PT C1S" at bounding box center [468, 135] width 92 height 13
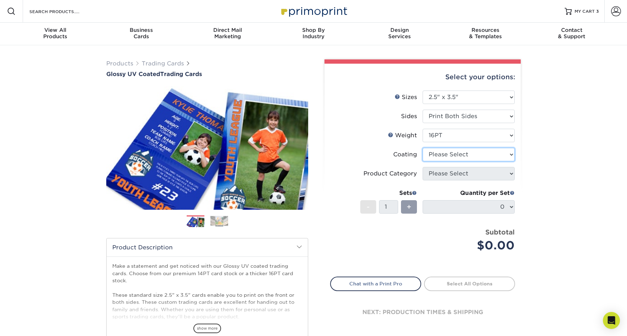
click at [465, 155] on select at bounding box center [468, 154] width 92 height 13
select select "1e8116af-acfc-44b1-83dc-8181aa338834"
click at [422, 148] on select at bounding box center [468, 154] width 92 height 13
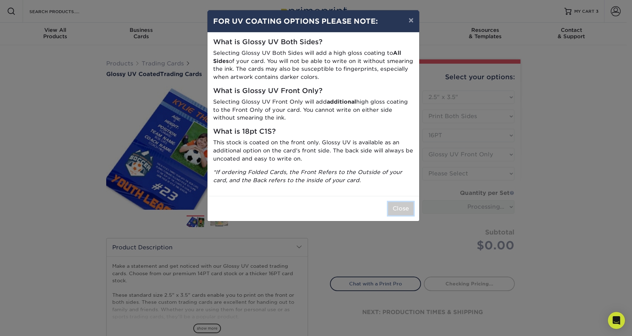
click at [405, 208] on button "Close" at bounding box center [400, 208] width 25 height 13
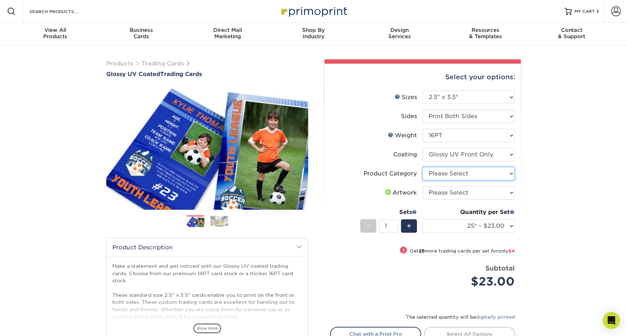
click at [467, 175] on select "Please Select Trading Cards" at bounding box center [468, 173] width 92 height 13
select select "c2f9bce9-36c2-409d-b101-c29d9d031e18"
click at [422, 167] on select "Please Select Trading Cards" at bounding box center [468, 173] width 92 height 13
click at [453, 192] on select "Please Select I will upload files I need a design - $100" at bounding box center [468, 192] width 92 height 13
select select "upload"
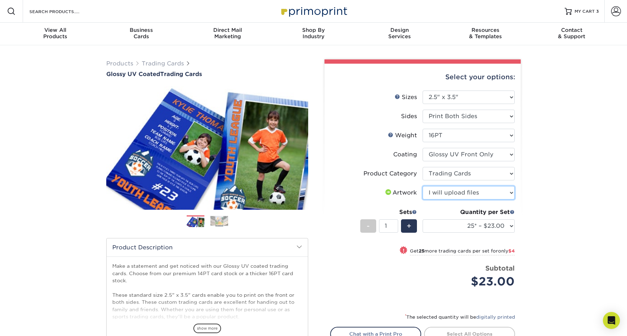
click at [422, 186] on select "Please Select I will upload files I need a design - $100" at bounding box center [468, 192] width 92 height 13
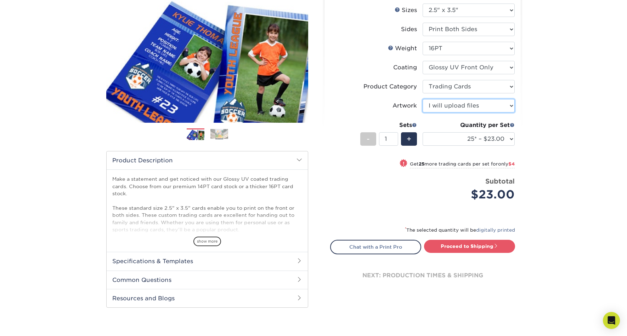
scroll to position [94, 0]
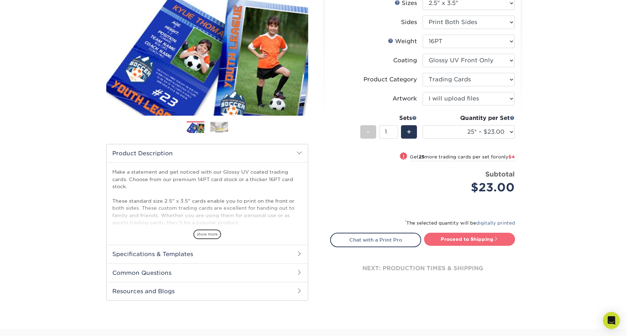
click at [470, 241] on link "Proceed to Shipping" at bounding box center [469, 239] width 91 height 13
type input "Set 1"
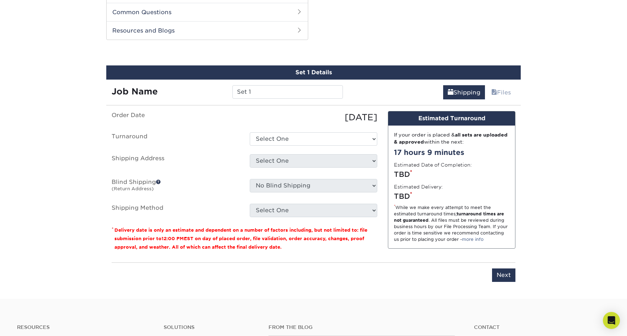
scroll to position [360, 0]
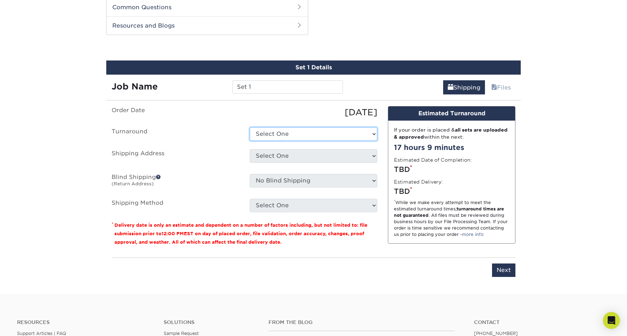
click at [288, 132] on select "Select One 2-4 Business Days 2 Day Next Business Day" at bounding box center [313, 133] width 127 height 13
select select "e9d6f3ab-43c4-42e4-aa59-234fabf19733"
click at [250, 127] on select "Select One 2-4 Business Days 2 Day Next Business Day" at bounding box center [313, 133] width 127 height 13
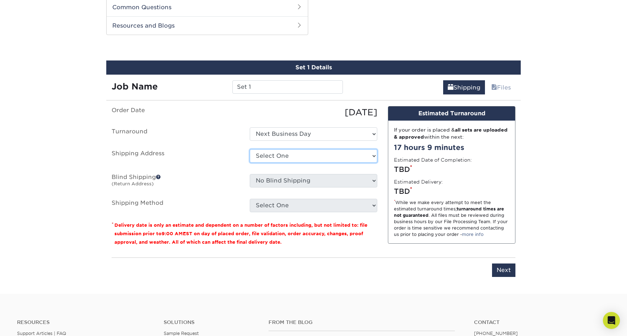
click at [293, 155] on select "Select One Autodesk Trading Cards + Add New Address - Login" at bounding box center [313, 155] width 127 height 13
select select "287010"
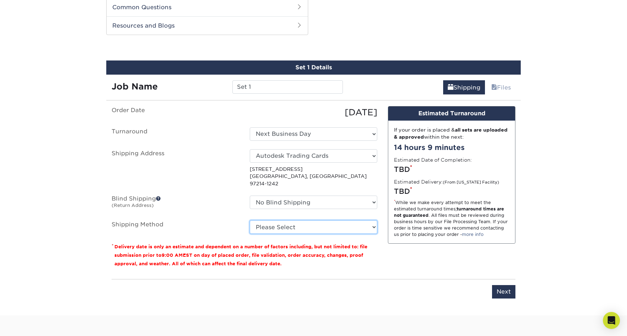
click at [292, 221] on select "Please Select Ground Shipping (+$11.60) 3 Day Shipping Service (+$11.97) 2 Day …" at bounding box center [313, 227] width 127 height 13
select select "01"
click at [250, 221] on select "Please Select Ground Shipping (+$11.60) 3 Day Shipping Service (+$11.97) 2 Day …" at bounding box center [313, 227] width 127 height 13
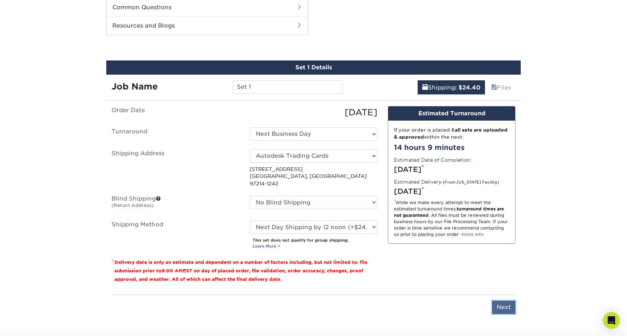
click at [504, 301] on input "Next" at bounding box center [503, 307] width 23 height 13
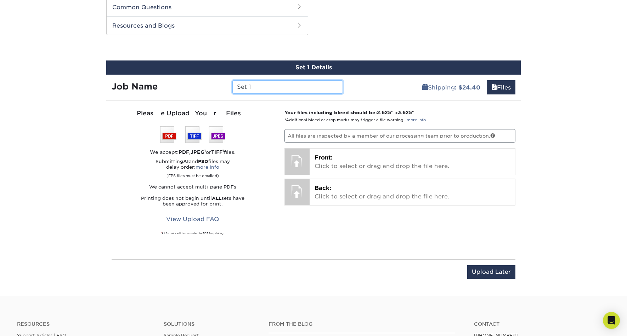
drag, startPoint x: 262, startPoint y: 86, endPoint x: 250, endPoint y: 87, distance: 12.4
click at [250, 87] on input "Set 1" at bounding box center [287, 86] width 110 height 13
type input "Set 4 - Brave"
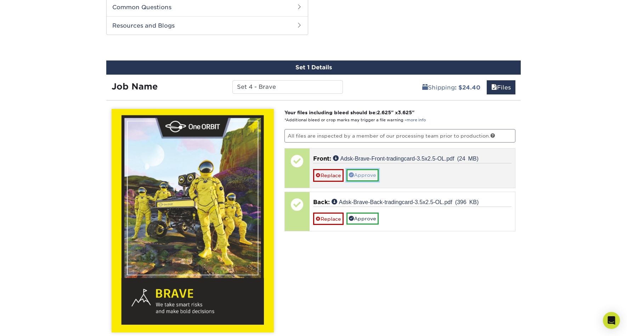
click at [368, 173] on link "Approve" at bounding box center [362, 175] width 32 height 12
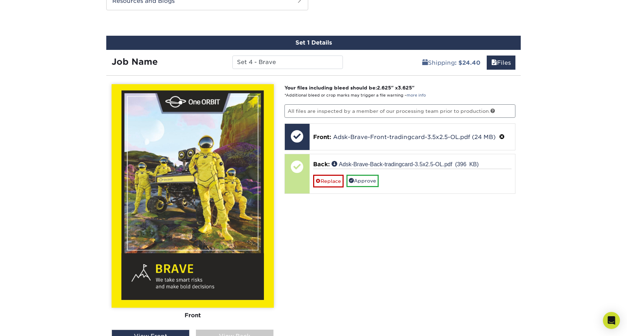
scroll to position [462, 0]
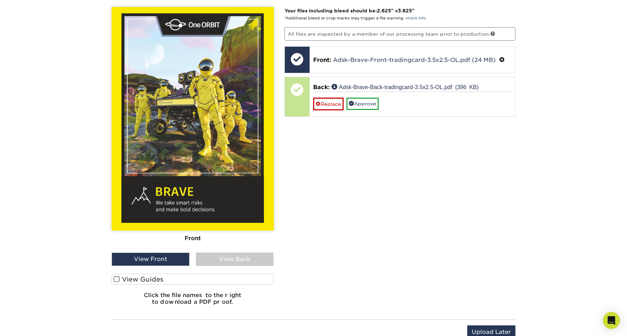
click at [239, 259] on div "View Back" at bounding box center [235, 259] width 78 height 13
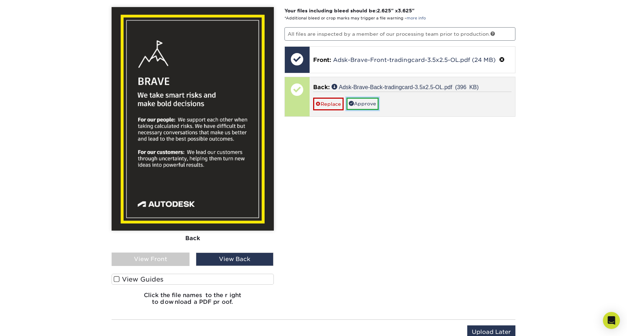
click at [372, 102] on link "Approve" at bounding box center [362, 104] width 32 height 12
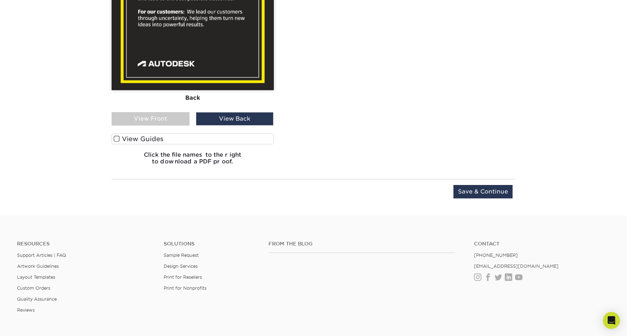
scroll to position [601, 0]
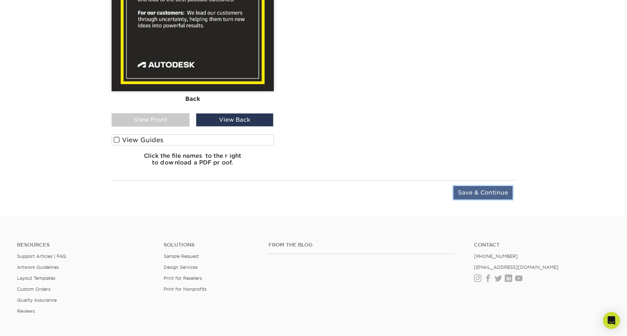
click at [487, 192] on input "Save & Continue" at bounding box center [482, 192] width 59 height 13
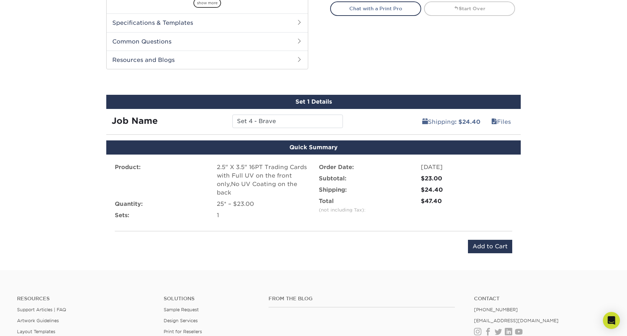
scroll to position [327, 0]
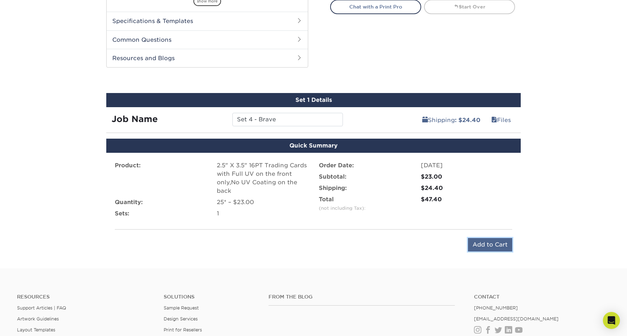
click at [491, 243] on input "Add to Cart" at bounding box center [490, 244] width 44 height 13
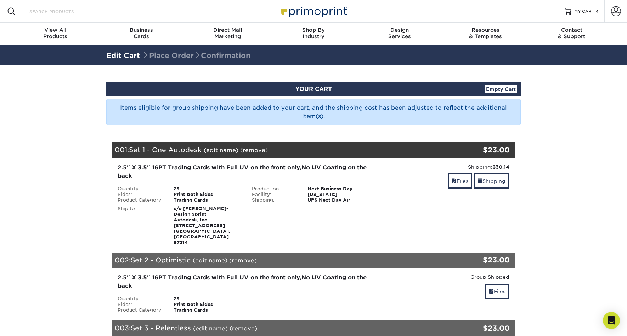
drag, startPoint x: 72, startPoint y: 13, endPoint x: 77, endPoint y: 13, distance: 5.0
click at [72, 13] on input "Search Products" at bounding box center [63, 11] width 69 height 8
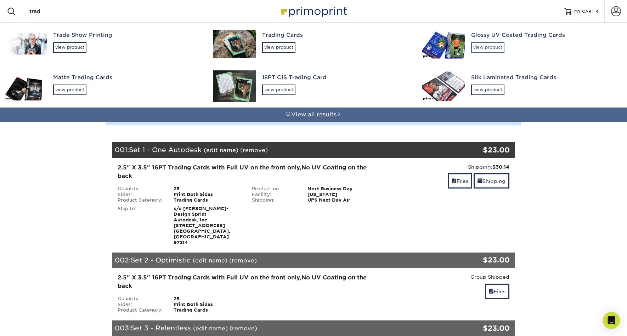
type input "trad"
click at [496, 48] on div "view product" at bounding box center [487, 47] width 33 height 11
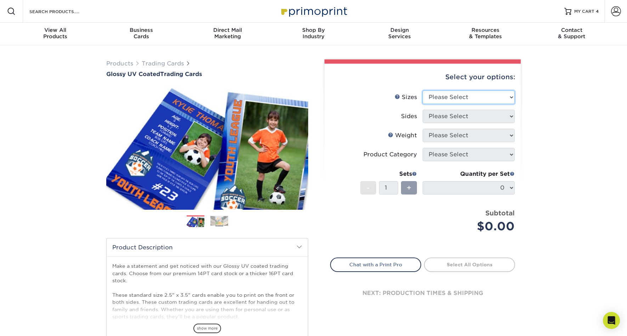
click at [464, 98] on select "Please Select 2.5" x 3.5"" at bounding box center [468, 97] width 92 height 13
select select "2.50x3.50"
click at [422, 91] on select "Please Select 2.5" x 3.5"" at bounding box center [468, 97] width 92 height 13
click at [452, 115] on select "Please Select Print Both Sides Print Front Only" at bounding box center [468, 116] width 92 height 13
select select "13abbda7-1d64-4f25-8bb2-c179b224825d"
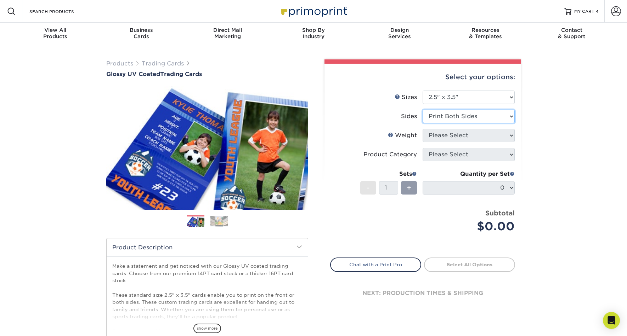
click at [422, 110] on select "Please Select Print Both Sides Print Front Only" at bounding box center [468, 116] width 92 height 13
click at [459, 136] on select "Please Select 16PT 14PT 18PT C1S" at bounding box center [468, 135] width 92 height 13
select select "16PT"
click at [422, 129] on select "Please Select 16PT 14PT 18PT C1S" at bounding box center [468, 135] width 92 height 13
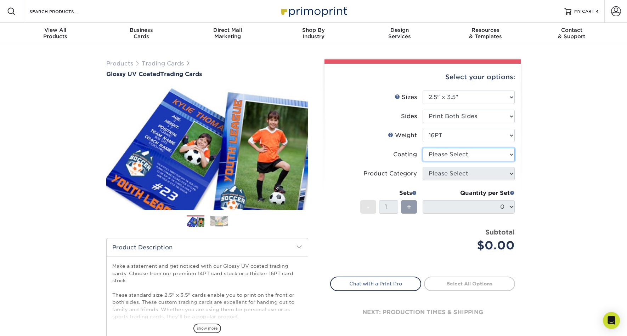
click at [457, 154] on select at bounding box center [468, 154] width 92 height 13
select select "1e8116af-acfc-44b1-83dc-8181aa338834"
click at [422, 148] on select at bounding box center [468, 154] width 92 height 13
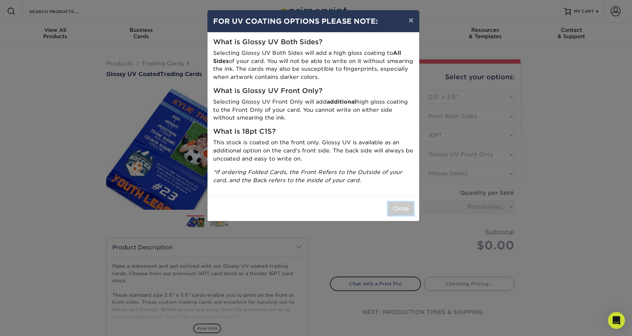
drag, startPoint x: 399, startPoint y: 207, endPoint x: 418, endPoint y: 199, distance: 21.1
click at [399, 207] on button "Close" at bounding box center [400, 208] width 25 height 13
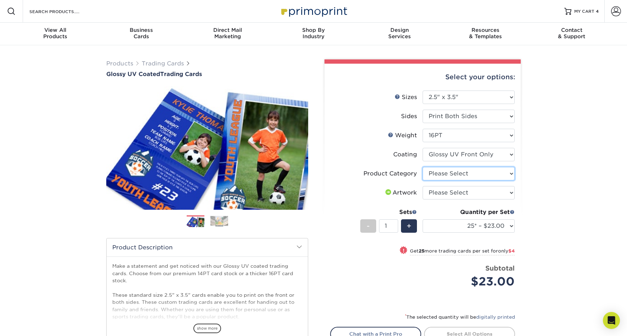
click at [461, 172] on select "Please Select Trading Cards" at bounding box center [468, 173] width 92 height 13
select select "c2f9bce9-36c2-409d-b101-c29d9d031e18"
click at [422, 167] on select "Please Select Trading Cards" at bounding box center [468, 173] width 92 height 13
click at [451, 190] on select "Please Select I will upload files I need a design - $100" at bounding box center [468, 192] width 92 height 13
select select "upload"
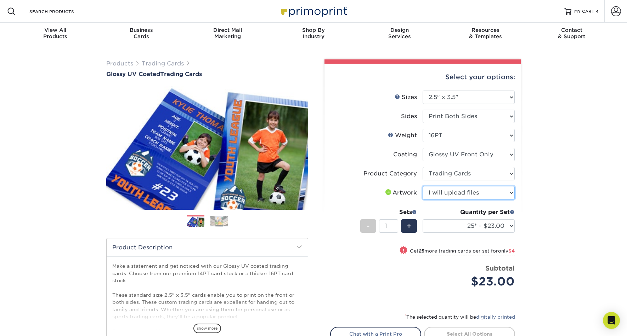
click at [422, 186] on select "Please Select I will upload files I need a design - $100" at bounding box center [468, 192] width 92 height 13
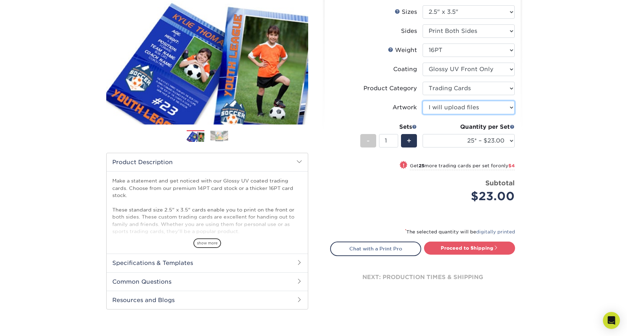
scroll to position [86, 0]
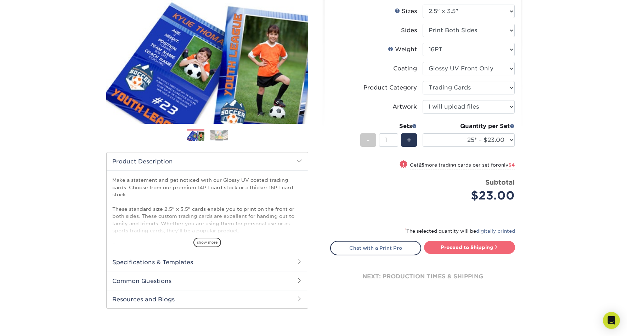
click at [464, 246] on link "Proceed to Shipping" at bounding box center [469, 247] width 91 height 13
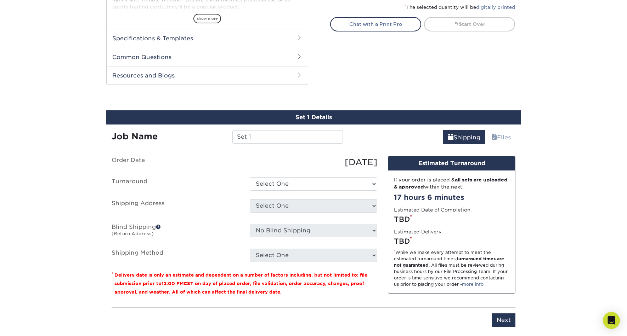
scroll to position [360, 0]
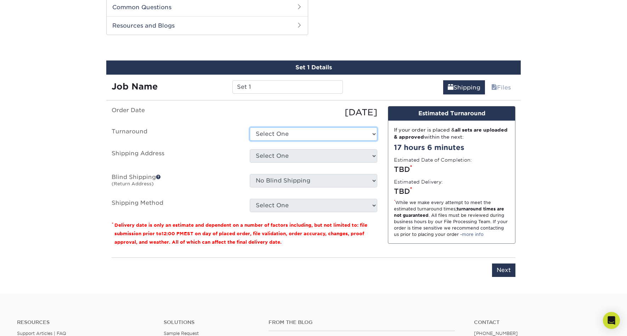
click at [277, 130] on select "Select One 2-4 Business Days 2 Day Next Business Day" at bounding box center [313, 133] width 127 height 13
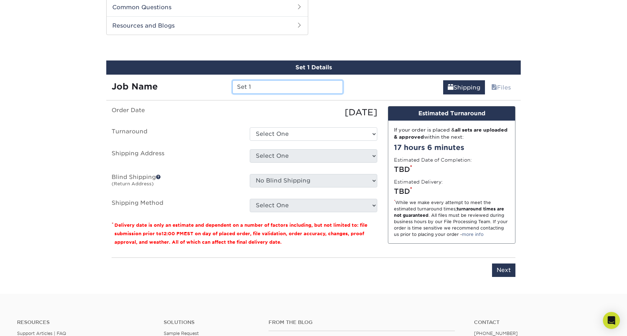
drag, startPoint x: 258, startPoint y: 87, endPoint x: 265, endPoint y: 87, distance: 6.7
click at [249, 88] on input "Set 1" at bounding box center [287, 86] width 110 height 13
type input "Set 5 - Ingenious"
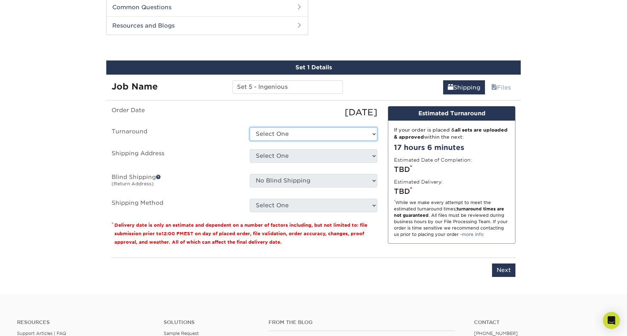
click at [289, 133] on select "Select One 2-4 Business Days 2 Day Next Business Day" at bounding box center [313, 133] width 127 height 13
select select "e9d6f3ab-43c4-42e4-aa59-234fabf19733"
click at [250, 127] on select "Select One 2-4 Business Days 2 Day Next Business Day" at bounding box center [313, 133] width 127 height 13
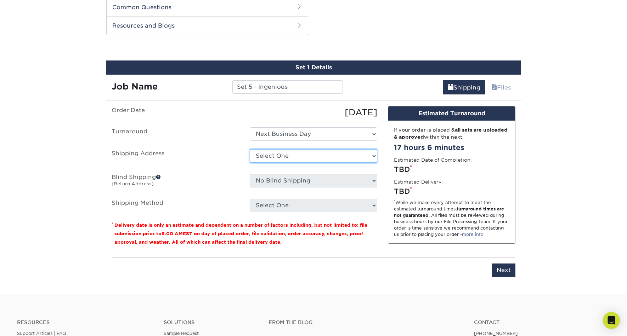
click at [286, 156] on select "Select One Autodesk Trading Cards + Add New Address - Login" at bounding box center [313, 155] width 127 height 13
select select "287010"
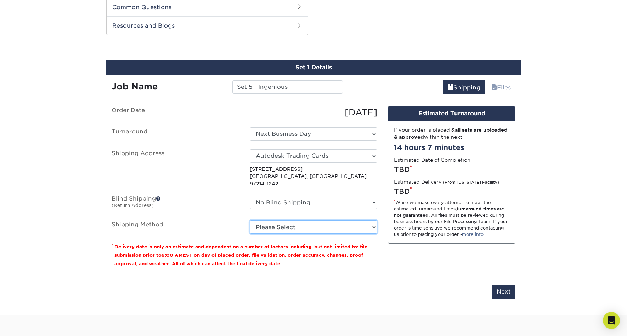
click at [279, 221] on select "Please Select Ground Shipping (+$11.60) 3 Day Shipping Service (+$11.97) 2 Day …" at bounding box center [313, 227] width 127 height 13
select select "01"
click at [250, 221] on select "Please Select Ground Shipping (+$11.60) 3 Day Shipping Service (+$11.97) 2 Day …" at bounding box center [313, 227] width 127 height 13
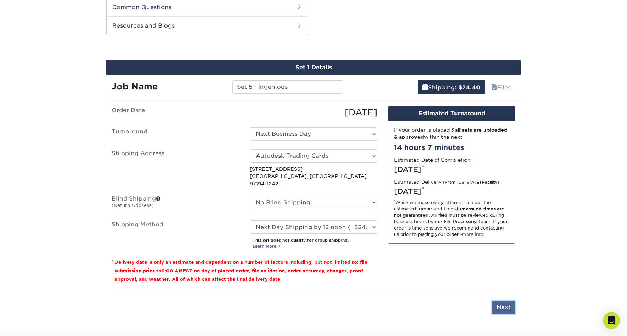
click at [506, 301] on input "Next" at bounding box center [503, 307] width 23 height 13
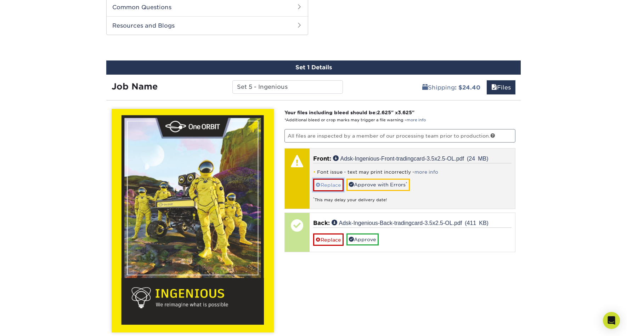
click at [328, 184] on link "Replace" at bounding box center [328, 185] width 30 height 12
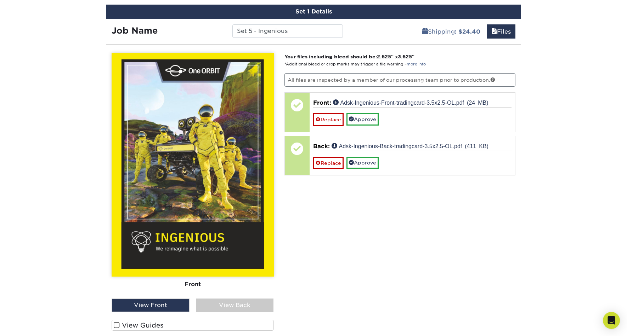
scroll to position [416, 0]
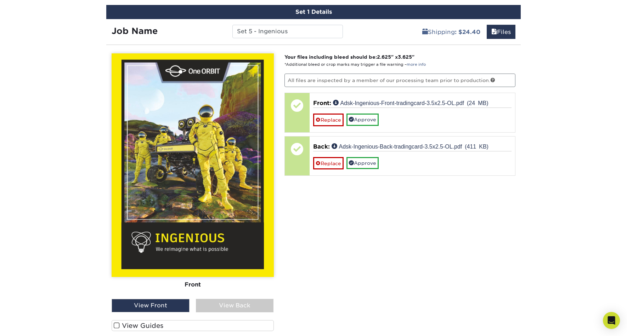
click at [239, 306] on div "View Back" at bounding box center [235, 305] width 78 height 13
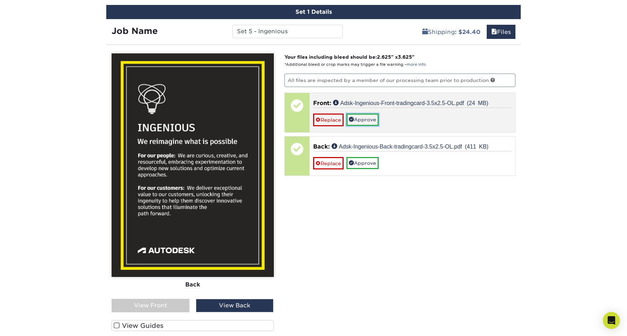
click at [361, 119] on link "Approve" at bounding box center [362, 120] width 32 height 12
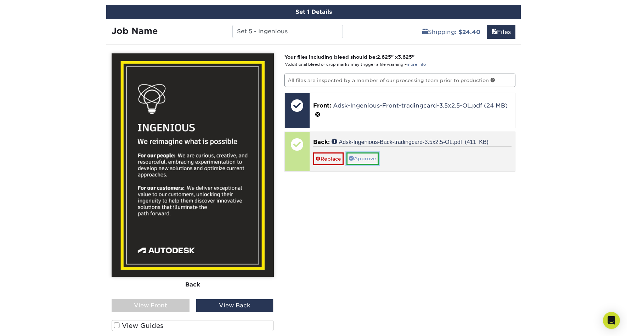
click at [366, 157] on link "Approve" at bounding box center [362, 159] width 32 height 12
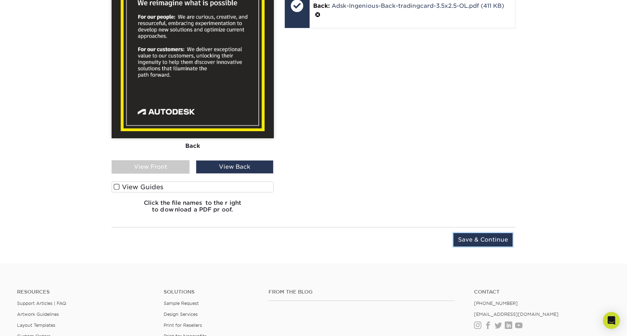
click at [494, 241] on input "Save & Continue" at bounding box center [482, 239] width 59 height 13
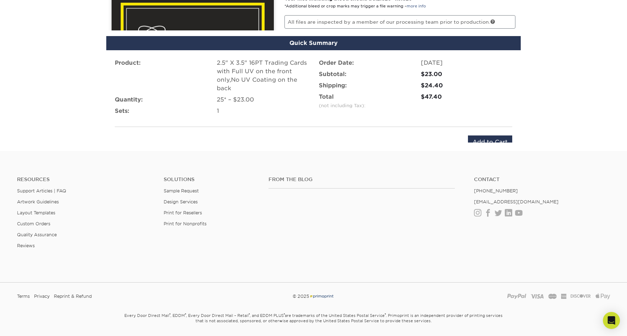
scroll to position [467, 0]
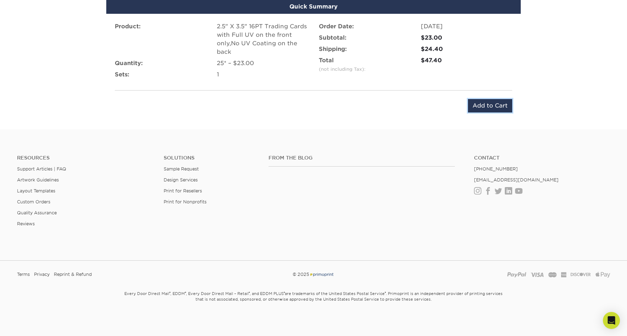
click at [501, 107] on input "Add to Cart" at bounding box center [490, 105] width 44 height 13
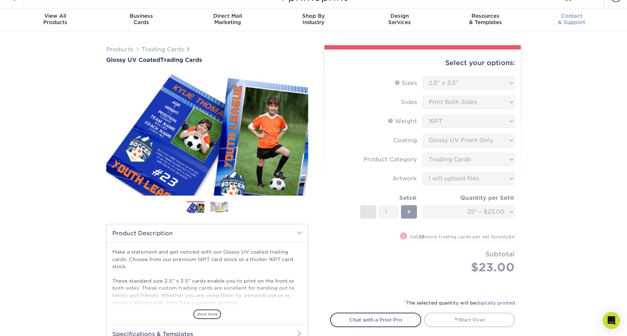
scroll to position [10, 0]
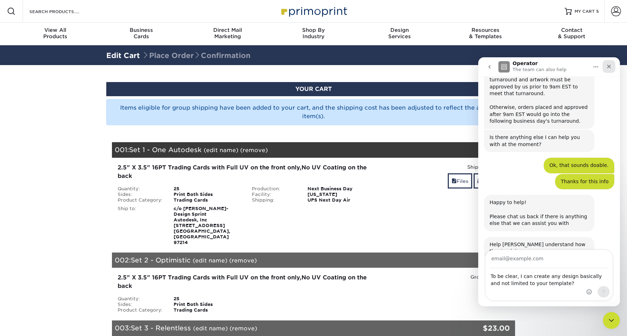
scroll to position [863, 0]
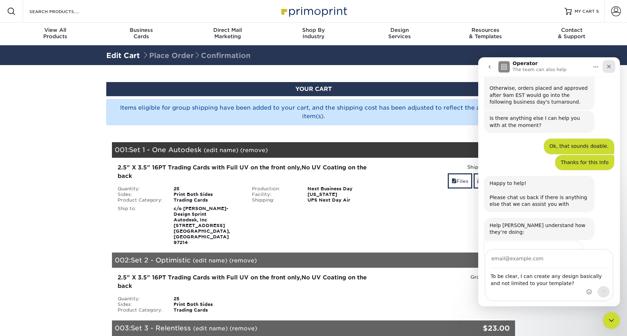
click at [608, 65] on icon "Close" at bounding box center [609, 67] width 4 height 4
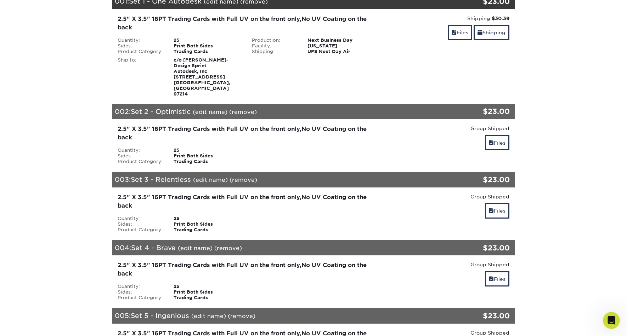
scroll to position [0, 0]
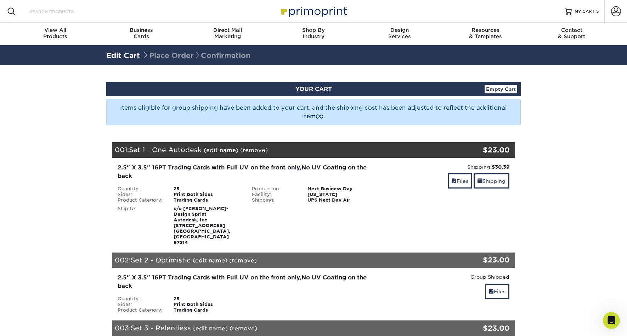
click at [79, 13] on input "Search Products" at bounding box center [63, 11] width 69 height 8
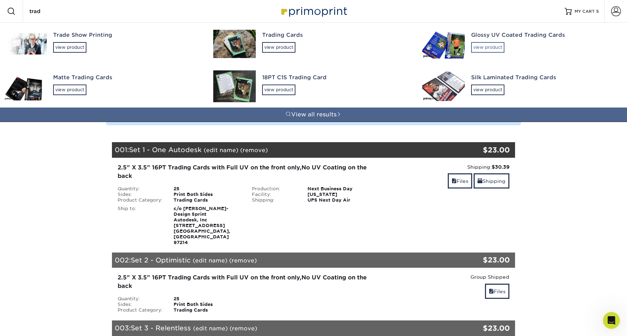
type input "trad"
drag, startPoint x: 493, startPoint y: 46, endPoint x: 500, endPoint y: 46, distance: 7.4
click at [493, 46] on div "view product" at bounding box center [487, 47] width 33 height 11
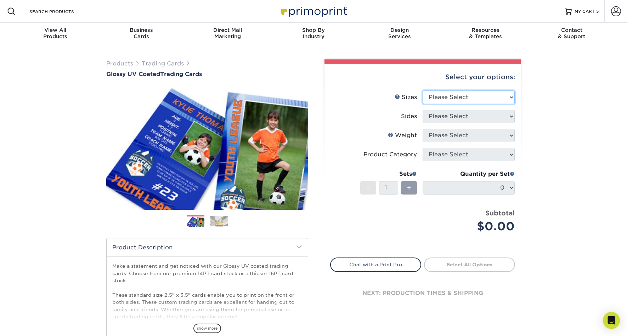
click at [457, 96] on select "Please Select 2.5" x 3.5"" at bounding box center [468, 97] width 92 height 13
select select "2.50x3.50"
click at [422, 91] on select "Please Select 2.5" x 3.5"" at bounding box center [468, 97] width 92 height 13
click at [454, 116] on select "Please Select Print Both Sides Print Front Only" at bounding box center [468, 116] width 92 height 13
select select "13abbda7-1d64-4f25-8bb2-c179b224825d"
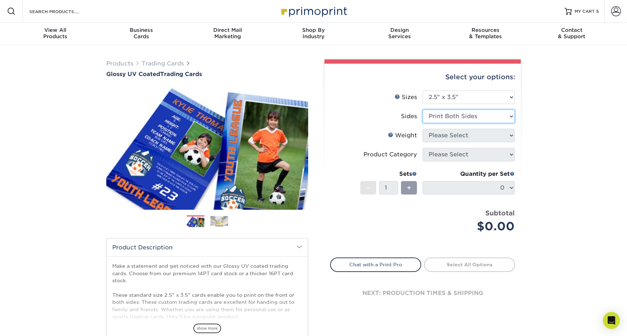
click at [422, 110] on select "Please Select Print Both Sides Print Front Only" at bounding box center [468, 116] width 92 height 13
click at [459, 136] on select "Please Select 16PT 14PT 18PT C1S" at bounding box center [468, 135] width 92 height 13
select select "16PT"
click at [422, 129] on select "Please Select 16PT 14PT 18PT C1S" at bounding box center [468, 135] width 92 height 13
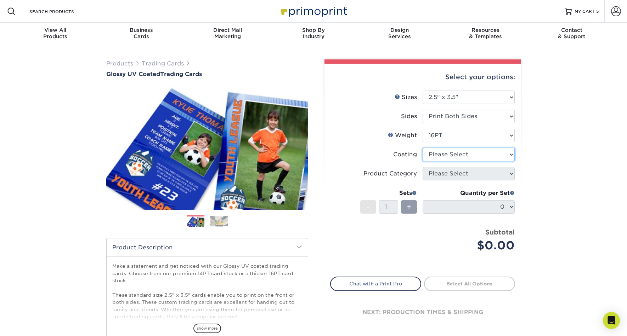
click at [463, 155] on select at bounding box center [468, 154] width 92 height 13
select select "1e8116af-acfc-44b1-83dc-8181aa338834"
click at [422, 148] on select at bounding box center [468, 154] width 92 height 13
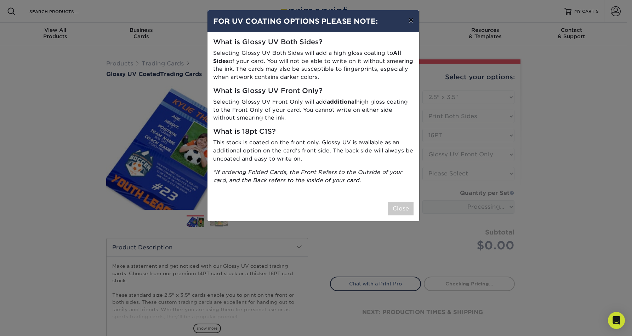
drag, startPoint x: 412, startPoint y: 21, endPoint x: 417, endPoint y: 35, distance: 15.3
click at [412, 21] on button "×" at bounding box center [411, 20] width 16 height 20
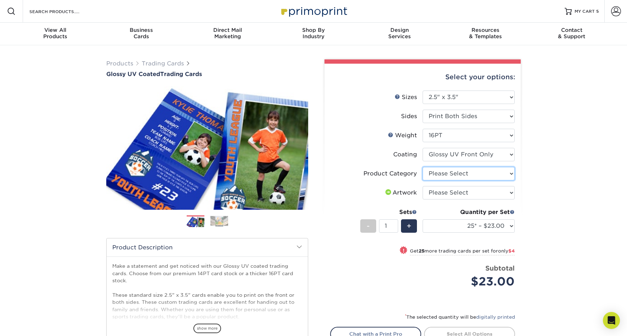
click at [452, 174] on select "Please Select Trading Cards" at bounding box center [468, 173] width 92 height 13
select select "c2f9bce9-36c2-409d-b101-c29d9d031e18"
click at [422, 167] on select "Please Select Trading Cards" at bounding box center [468, 173] width 92 height 13
click at [452, 194] on select "Please Select I will upload files I need a design - $100" at bounding box center [468, 192] width 92 height 13
select select "upload"
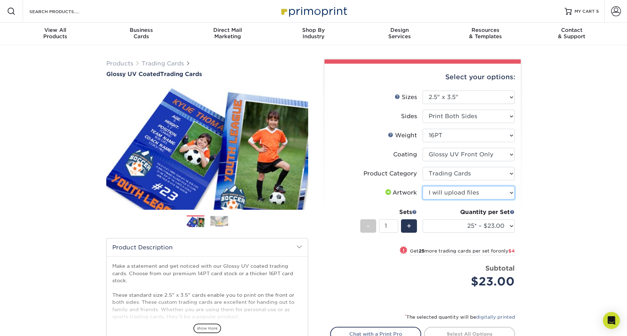
click at [422, 186] on select "Please Select I will upload files I need a design - $100" at bounding box center [468, 192] width 92 height 13
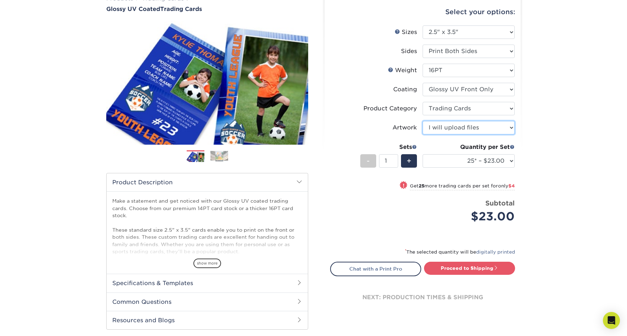
scroll to position [65, 0]
click at [468, 268] on link "Proceed to Shipping" at bounding box center [469, 268] width 91 height 13
type input "Set 1"
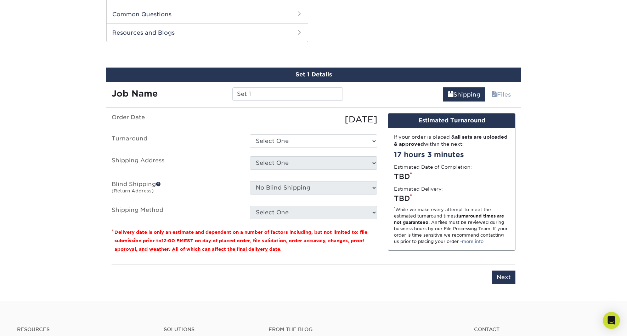
scroll to position [360, 0]
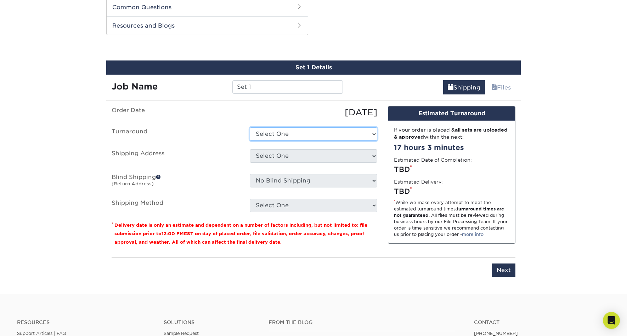
click at [266, 135] on select "Select One 2-4 Business Days 2 Day Next Business Day" at bounding box center [313, 133] width 127 height 13
select select "e9d6f3ab-43c4-42e4-aa59-234fabf19733"
click at [250, 127] on select "Select One 2-4 Business Days 2 Day Next Business Day" at bounding box center [313, 133] width 127 height 13
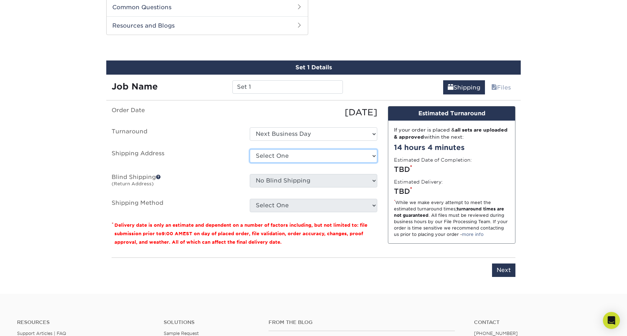
click at [288, 155] on select "Select One Autodesk Trading Cards + Add New Address - Login" at bounding box center [313, 155] width 127 height 13
select select "287010"
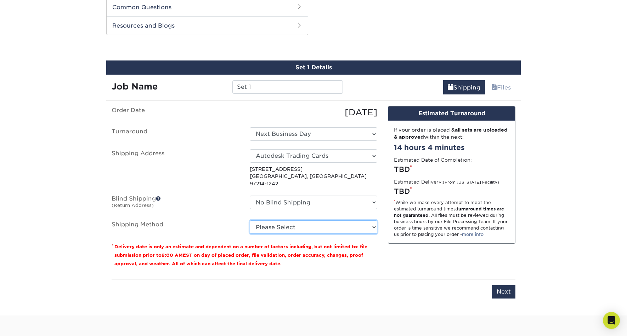
click at [300, 221] on select "Please Select Ground Shipping (+$11.60) 3 Day Shipping Service (+$11.97) 2 Day …" at bounding box center [313, 227] width 127 height 13
select select "01"
click at [250, 221] on select "Please Select Ground Shipping (+$11.60) 3 Day Shipping Service (+$11.97) 2 Day …" at bounding box center [313, 227] width 127 height 13
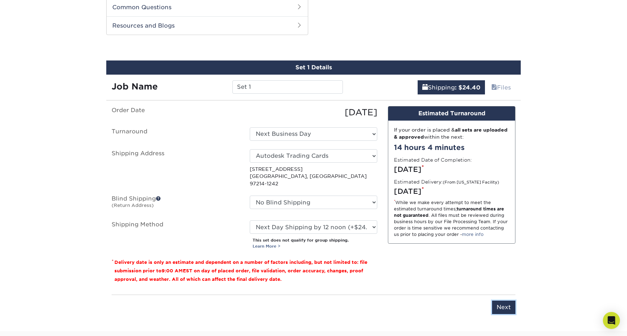
click at [499, 301] on input "Next" at bounding box center [503, 307] width 23 height 13
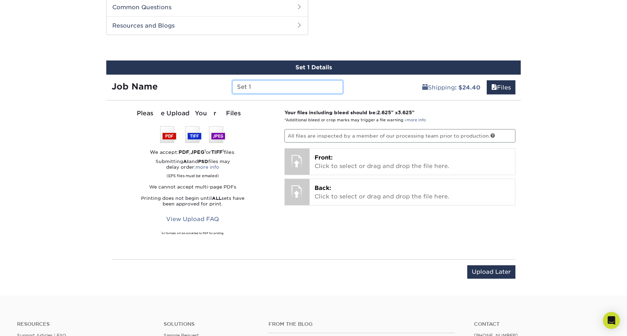
click at [255, 85] on input "Set 1" at bounding box center [287, 86] width 110 height 13
type input "Set 6 - Trusted"
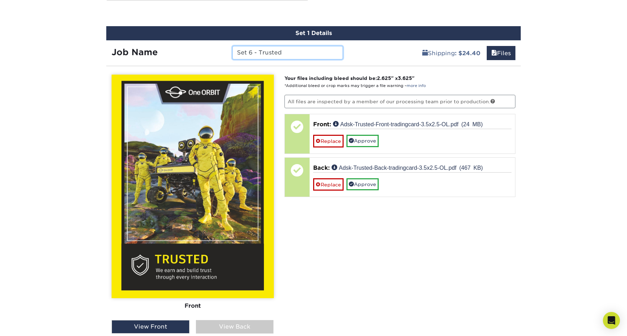
scroll to position [400, 0]
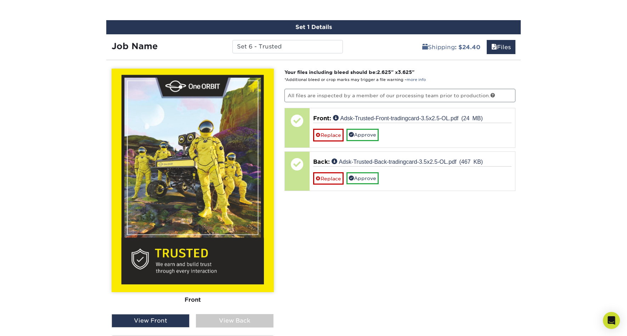
click at [241, 321] on div "View Back" at bounding box center [235, 320] width 78 height 13
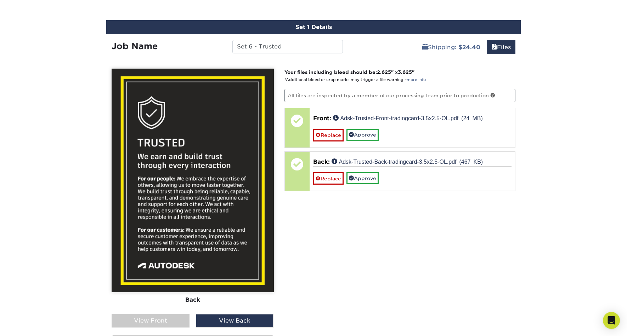
click at [160, 318] on div "View Front" at bounding box center [151, 320] width 78 height 13
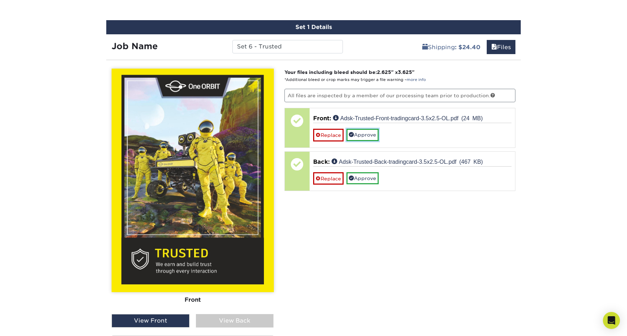
click at [371, 136] on link "Approve" at bounding box center [362, 135] width 32 height 12
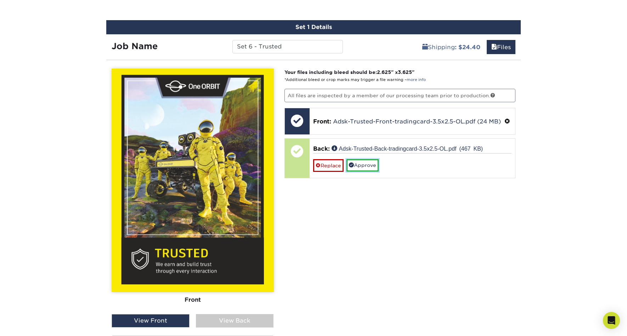
click at [369, 168] on link "Approve" at bounding box center [362, 165] width 32 height 12
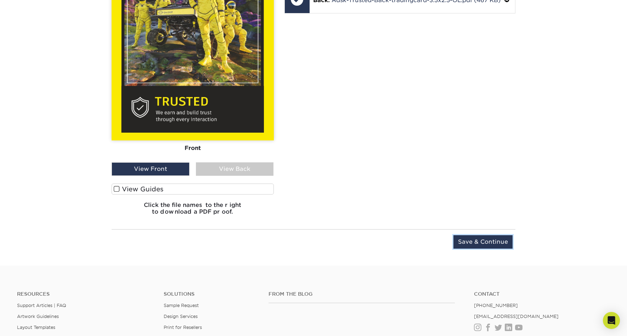
click at [485, 244] on input "Save & Continue" at bounding box center [482, 241] width 59 height 13
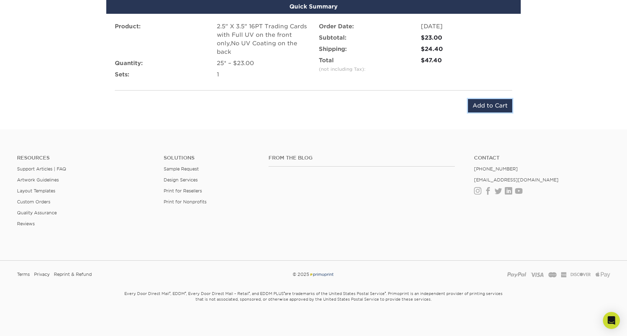
click at [491, 106] on input "Add to Cart" at bounding box center [490, 105] width 44 height 13
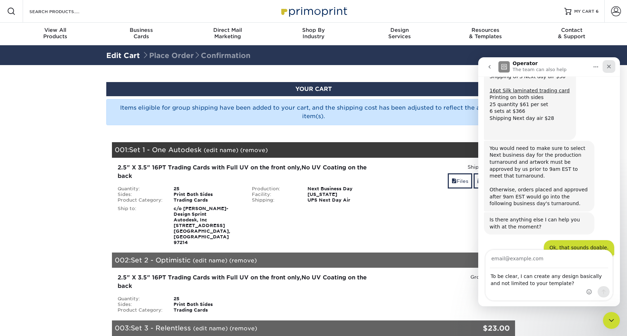
scroll to position [853, 0]
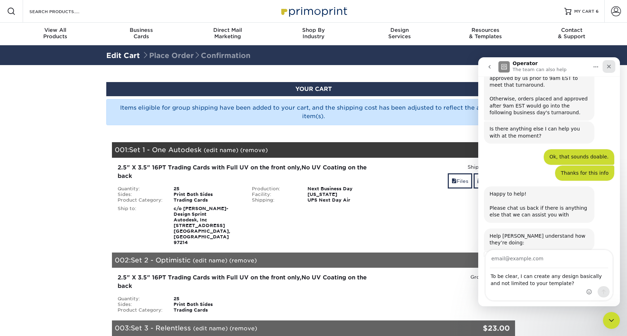
click at [608, 66] on icon "Close" at bounding box center [609, 67] width 6 height 6
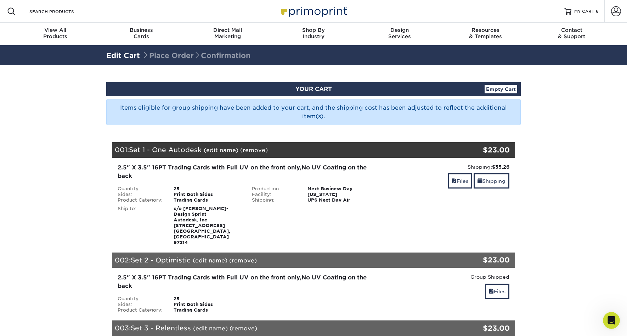
scroll to position [890, 0]
click at [78, 10] on input "Search Products" at bounding box center [63, 11] width 69 height 8
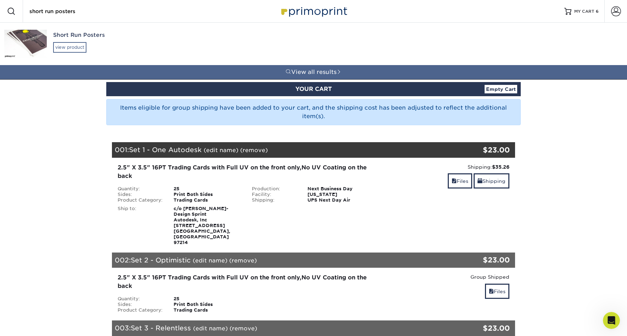
type input "short run posters"
click at [74, 46] on div "view product" at bounding box center [69, 47] width 33 height 11
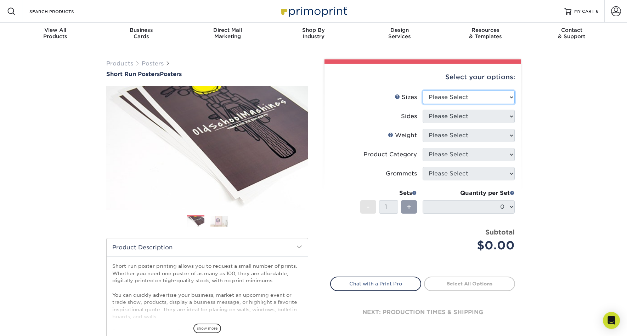
click at [460, 95] on select "Please Select 12" x 12" 12" x 15" 12" x 17" 12" x 18" 12" x 20" 12" x 24" 12" x…" at bounding box center [468, 97] width 92 height 13
click at [422, 91] on select "Please Select 12" x 12" 12" x 15" 12" x 17" 12" x 18" 12" x 20" 12" x 24" 12" x…" at bounding box center [468, 97] width 92 height 13
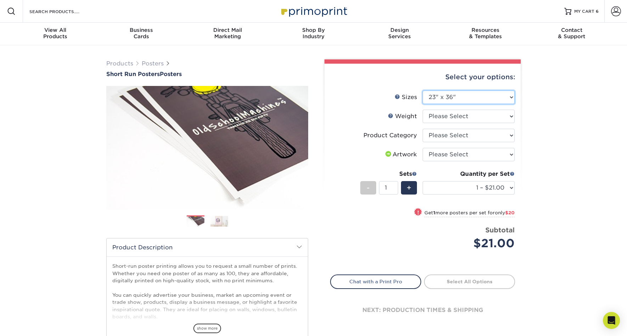
click at [480, 98] on select "Please Select 12" x 12" 12" x 15" 12" x 17" 12" x 18" 12" x 20" 12" x 24" 12" x…" at bounding box center [468, 97] width 92 height 13
select select "24.00x36.00"
click at [422, 91] on select "Please Select 12" x 12" 12" x 15" 12" x 17" 12" x 18" 12" x 20" 12" x 24" 12" x…" at bounding box center [468, 97] width 92 height 13
select select
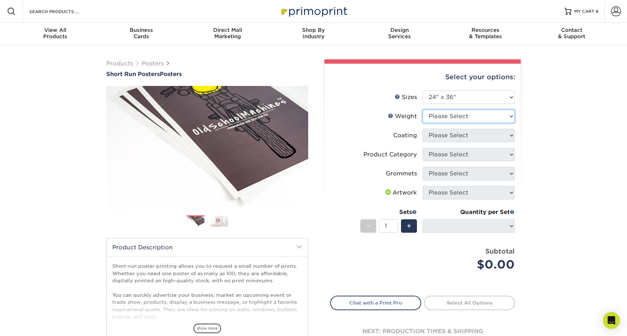
click at [471, 118] on select "Please Select 12PTC2S 8PHOTO" at bounding box center [468, 116] width 92 height 13
select select "8PHOTO"
click at [422, 110] on select "Please Select 12PTC2S 8PHOTO" at bounding box center [468, 116] width 92 height 13
select select "-1"
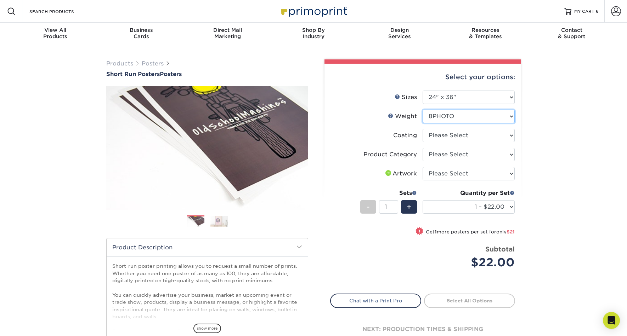
click at [471, 119] on select "Please Select 12PTC2S 8PHOTO" at bounding box center [468, 116] width 92 height 13
click at [422, 110] on select "Please Select 12PTC2S 8PHOTO" at bounding box center [468, 116] width 92 height 13
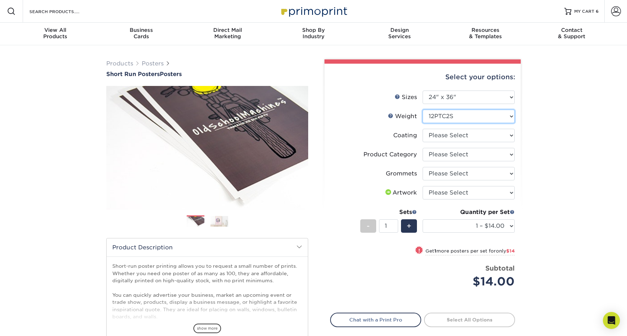
click at [473, 117] on select "Please Select 12PTC2S 8PHOTO" at bounding box center [468, 116] width 92 height 13
select select "8PHOTO"
click at [422, 110] on select "Please Select 12PTC2S 8PHOTO" at bounding box center [468, 116] width 92 height 13
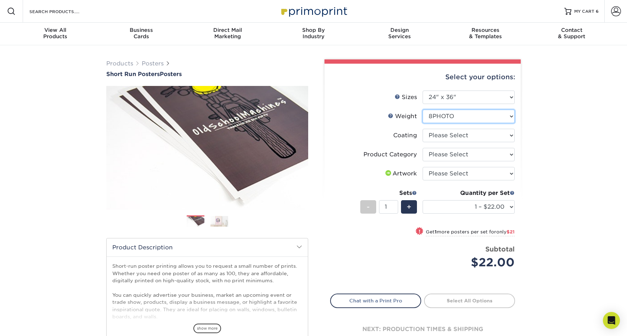
click at [473, 119] on select "Please Select 12PTC2S 8PHOTO" at bounding box center [468, 116] width 92 height 13
click at [476, 137] on select at bounding box center [468, 135] width 92 height 13
select select "3e7618de-abca-4bda-9f97-8b9129e913d8"
click at [422, 129] on select at bounding box center [468, 135] width 92 height 13
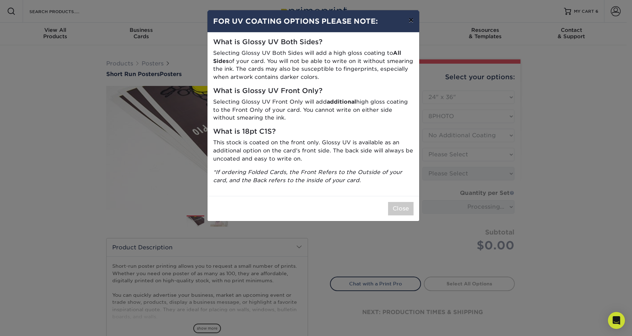
click at [411, 21] on button "×" at bounding box center [411, 20] width 16 height 20
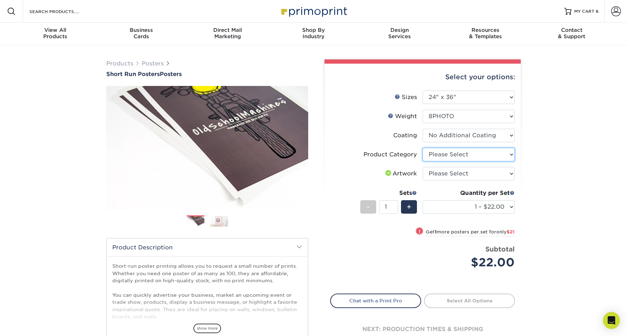
click at [452, 155] on select "Please Select 8mil Photopaper Poster - Gloss" at bounding box center [468, 154] width 92 height 13
select select "18b74cc8-844d-4e62-9d0c-08a50927668f"
click at [422, 148] on select "Please Select 8mil Photopaper Poster - Gloss" at bounding box center [468, 154] width 92 height 13
click at [468, 175] on select "Please Select I will upload files I need a design - $150" at bounding box center [468, 173] width 92 height 13
select select "upload"
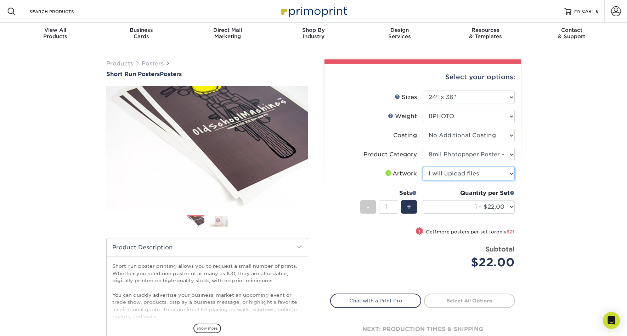
click at [422, 167] on select "Please Select I will upload files I need a design - $150" at bounding box center [468, 173] width 92 height 13
click at [484, 176] on select "Please Select I will upload files I need a design - $150" at bounding box center [468, 173] width 92 height 13
click at [422, 167] on select "Please Select I will upload files I need a design - $150" at bounding box center [468, 173] width 92 height 13
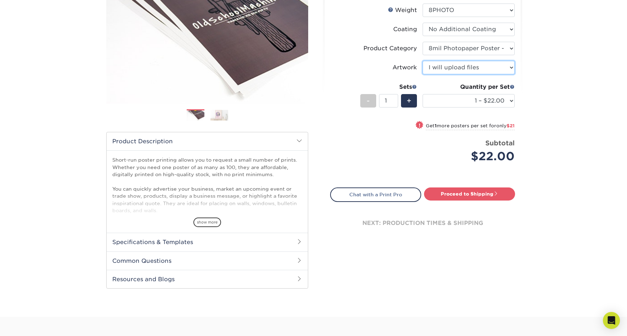
scroll to position [108, 0]
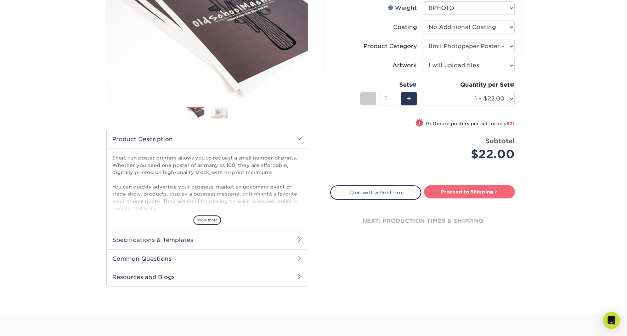
click at [479, 189] on link "Proceed to Shipping" at bounding box center [469, 191] width 91 height 13
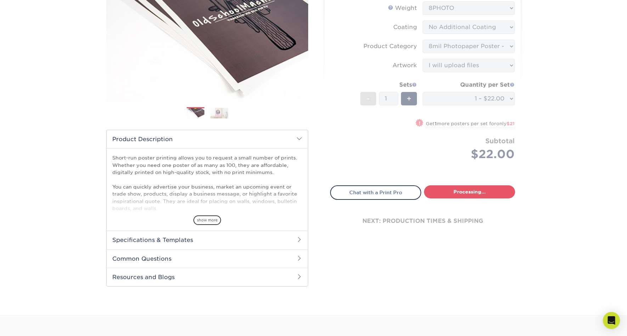
select select "d0cf3f32-deb2-4618-ac68-ade472b03b84"
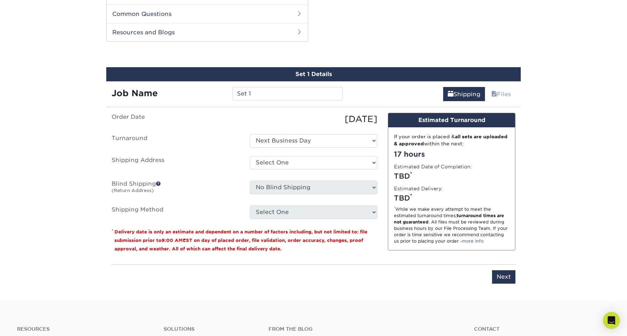
scroll to position [360, 0]
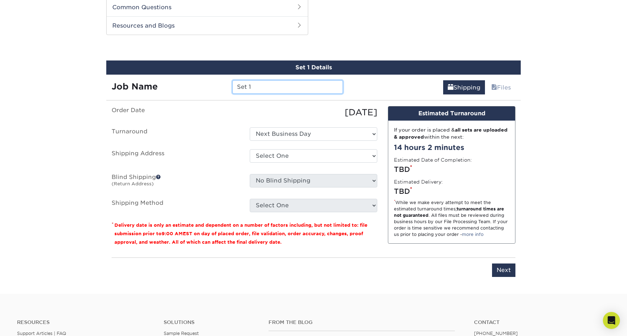
drag, startPoint x: 261, startPoint y: 88, endPoint x: 266, endPoint y: 88, distance: 5.7
click at [261, 88] on input "Set 1" at bounding box center [287, 86] width 110 height 13
drag, startPoint x: 258, startPoint y: 87, endPoint x: 242, endPoint y: 87, distance: 15.2
click at [230, 87] on div "Set 1" at bounding box center [287, 86] width 121 height 13
type input "Orbit Poster"
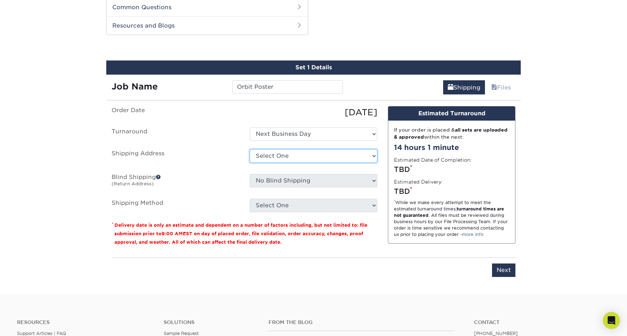
click at [282, 157] on select "Select One Autodesk Trading Cards + Add New Address - Login" at bounding box center [313, 155] width 127 height 13
select select "287010"
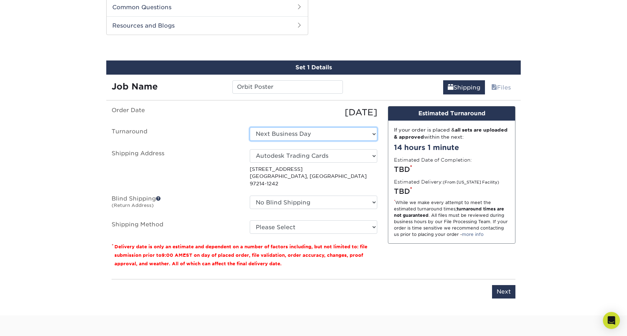
click at [278, 134] on select "Select One Next Business Day" at bounding box center [313, 133] width 127 height 13
click at [250, 127] on select "Select One Next Business Day" at bounding box center [313, 133] width 127 height 13
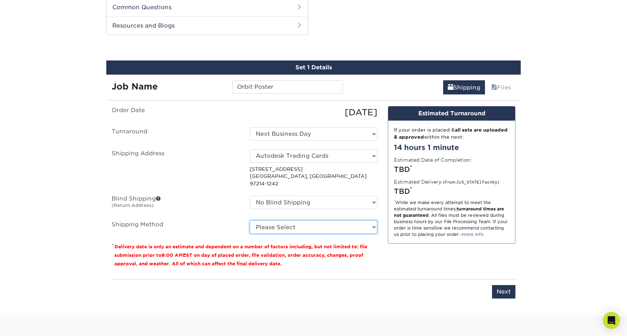
click at [278, 222] on select "Please Select Ground Shipping (+$21.21) 3 Day Shipping Service (+$38.11) 2 Day …" at bounding box center [313, 227] width 127 height 13
select select "01"
click at [250, 221] on select "Please Select Ground Shipping (+$21.21) 3 Day Shipping Service (+$38.11) 2 Day …" at bounding box center [313, 227] width 127 height 13
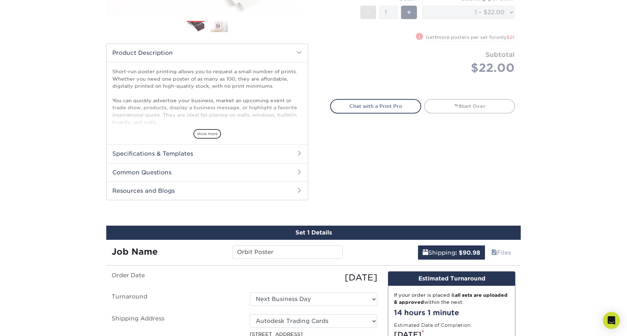
scroll to position [0, 0]
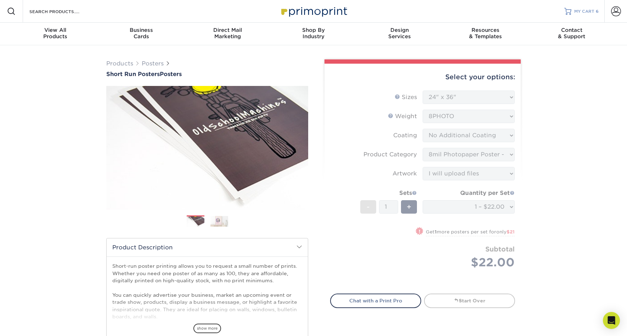
click at [580, 9] on span "MY CART" at bounding box center [584, 11] width 20 height 6
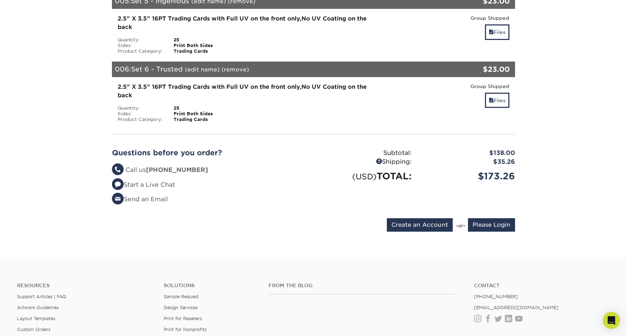
scroll to position [432, 0]
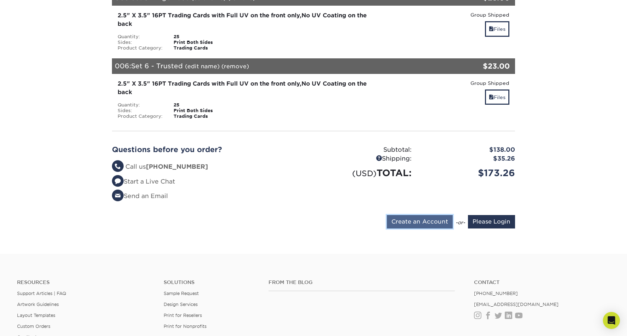
click at [439, 215] on input "Create an Account" at bounding box center [420, 221] width 66 height 13
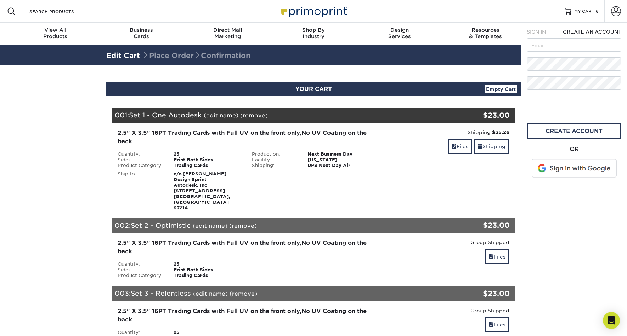
scroll to position [0, 0]
click at [551, 46] on input "text" at bounding box center [573, 44] width 95 height 13
type input "[EMAIL_ADDRESS][PERSON_NAME][DOMAIN_NAME]"
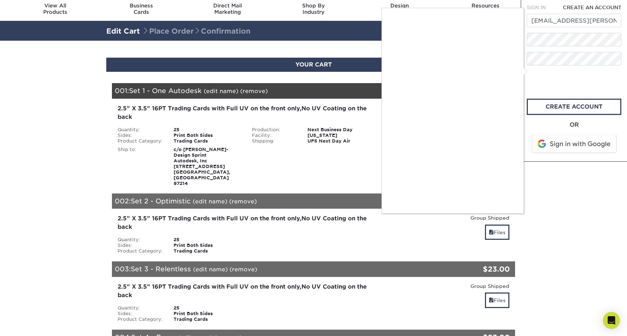
scroll to position [31, 0]
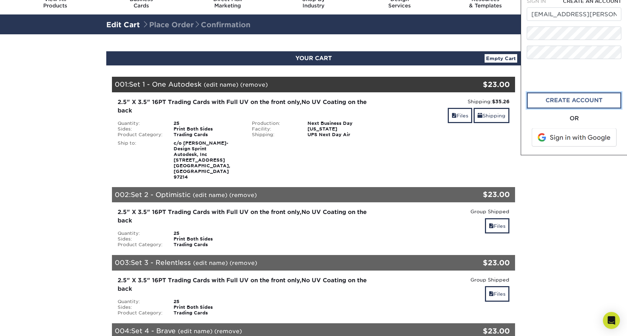
click at [570, 101] on link "create account" at bounding box center [573, 100] width 95 height 16
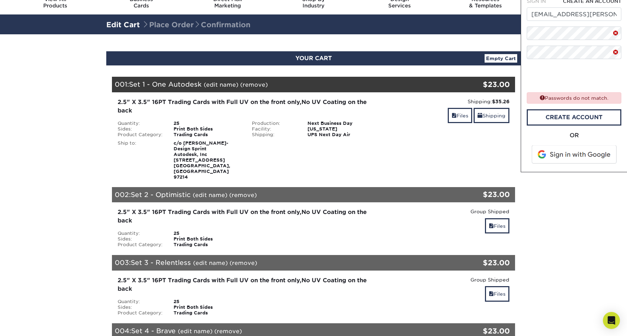
click at [614, 52] on span at bounding box center [615, 52] width 6 height 9
click at [616, 53] on span at bounding box center [615, 52] width 6 height 9
click at [616, 35] on span at bounding box center [615, 33] width 6 height 9
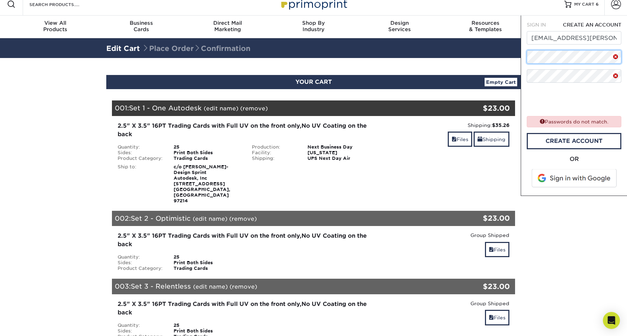
scroll to position [0, 0]
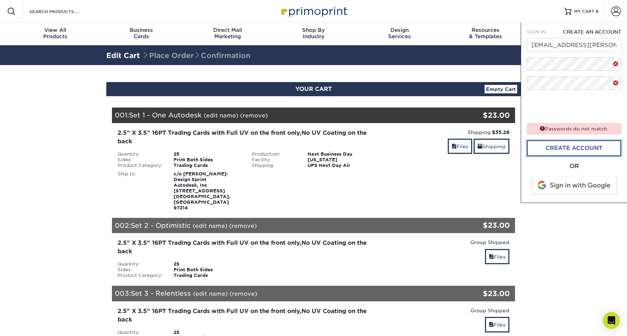
click at [562, 148] on link "create account" at bounding box center [573, 148] width 95 height 16
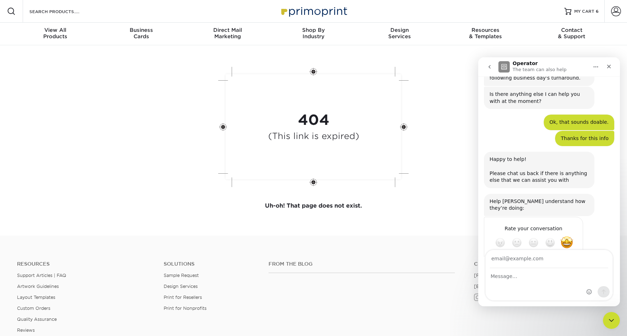
scroll to position [888, 0]
click at [582, 12] on span "MY CART" at bounding box center [584, 11] width 20 height 6
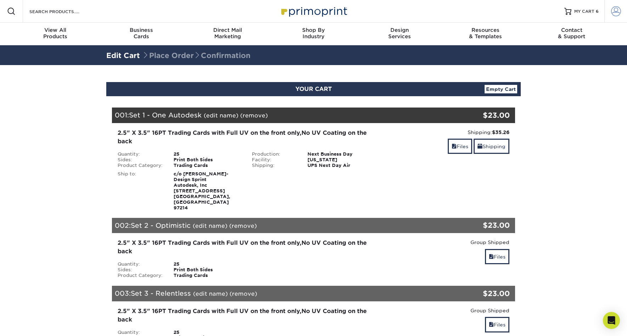
click at [614, 12] on span at bounding box center [616, 11] width 10 height 10
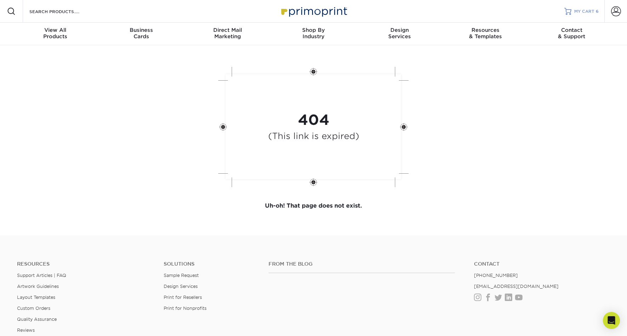
click at [589, 10] on span "MY CART" at bounding box center [584, 11] width 20 height 6
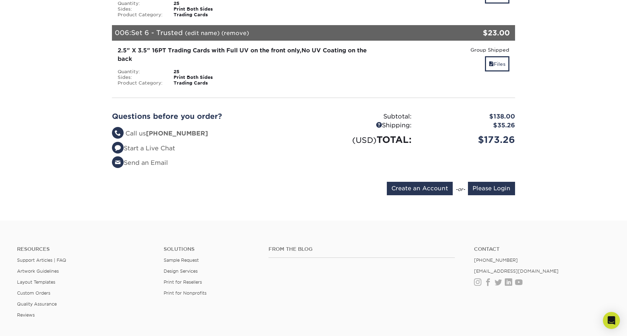
scroll to position [465, 0]
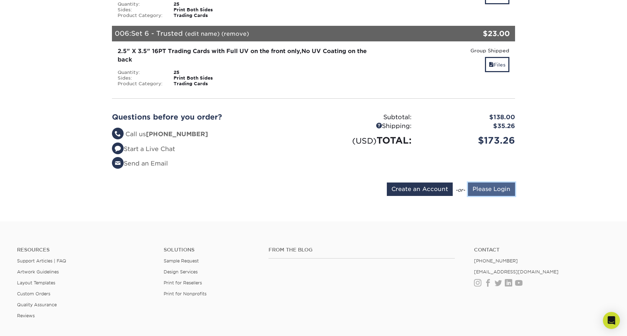
click at [478, 183] on input "Please Login" at bounding box center [491, 189] width 47 height 13
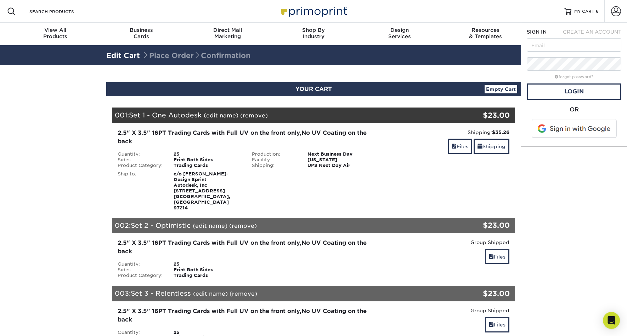
scroll to position [0, 0]
click at [558, 42] on input "text" at bounding box center [573, 44] width 95 height 13
type input "rovana.lee@autodesk.com"
click at [553, 90] on link "Login" at bounding box center [573, 92] width 95 height 16
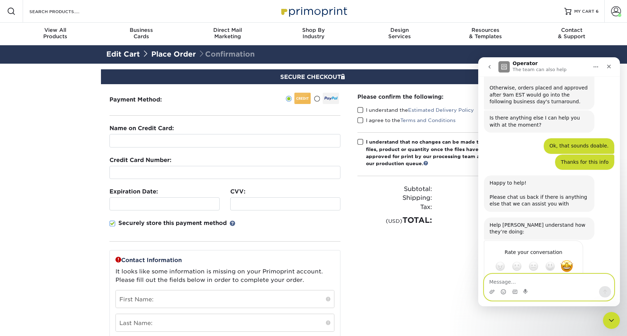
scroll to position [864, 0]
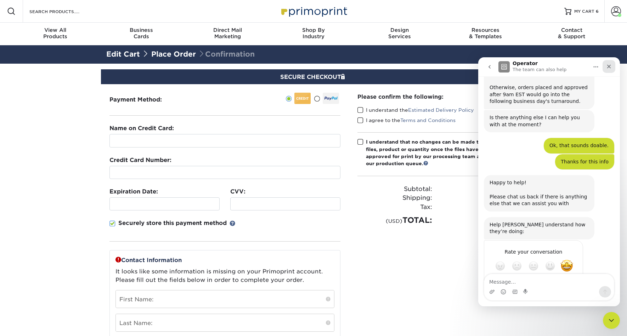
click at [607, 66] on icon "Close" at bounding box center [609, 67] width 6 height 6
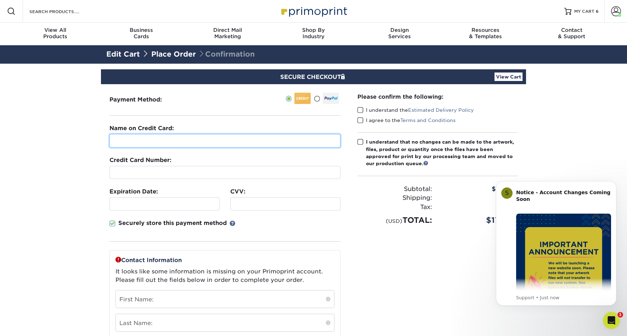
click at [172, 144] on input "text" at bounding box center [224, 140] width 231 height 13
type input "[PERSON_NAME]"
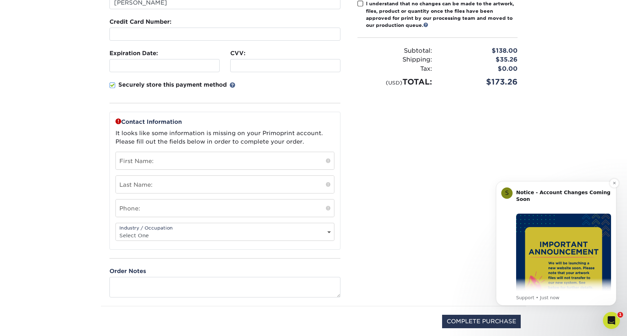
scroll to position [138, 0]
click at [259, 25] on div "Credit Card Number:" at bounding box center [224, 29] width 231 height 23
click at [257, 30] on div at bounding box center [224, 34] width 231 height 13
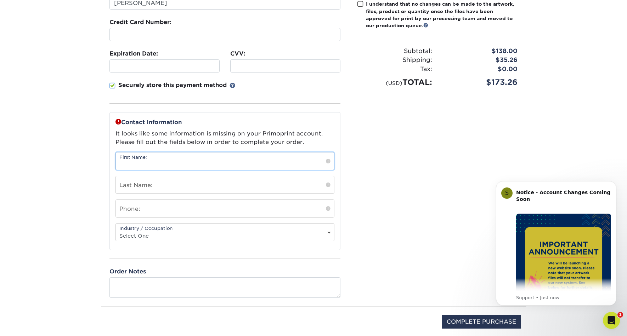
click at [212, 158] on input "text" at bounding box center [225, 161] width 218 height 17
type input "Rovana"
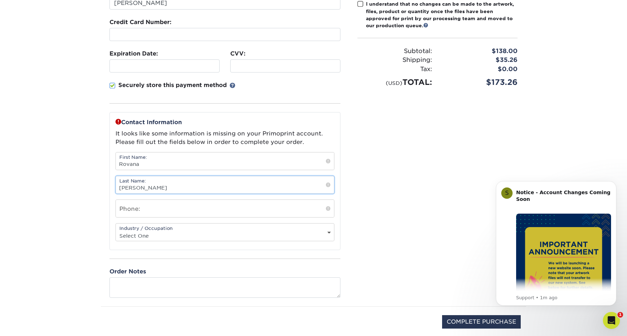
type input "Lee"
click at [190, 215] on input "text" at bounding box center [225, 208] width 218 height 17
type input "4156238524"
click at [189, 233] on select "Select One Administrative Executive Human Resources Construction Education Ente…" at bounding box center [225, 236] width 218 height 10
select select "28"
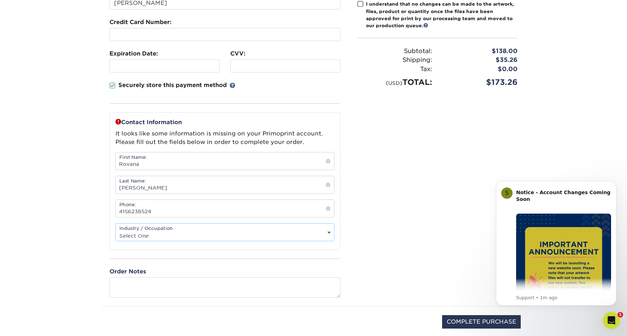
click at [116, 231] on select "Select One Administrative Executive Human Resources Construction Education Ente…" at bounding box center [225, 236] width 218 height 10
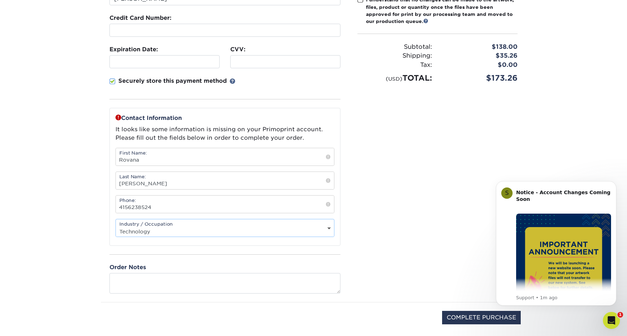
scroll to position [144, 0]
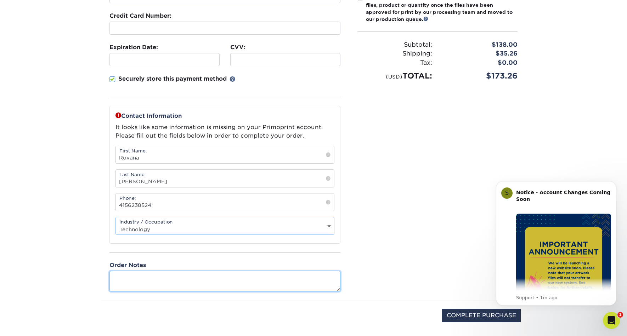
click at [214, 278] on textarea at bounding box center [224, 281] width 231 height 20
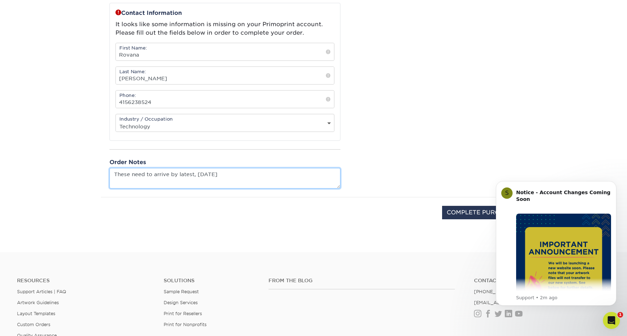
scroll to position [250, 0]
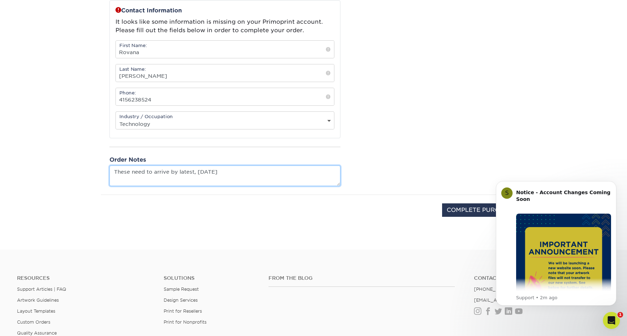
click at [264, 171] on textarea "These need to arrive by latest, Monday, Oct 20" at bounding box center [224, 176] width 231 height 20
paste textarea "Autodesk, Inc c/o Lynette Keller- Design Sprint 221 SE Ankeny St Portland, OR 9…"
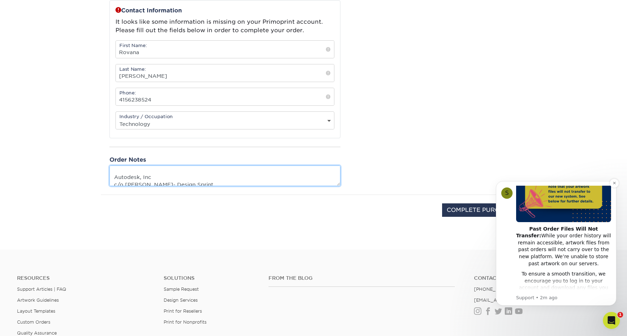
scroll to position [95, 0]
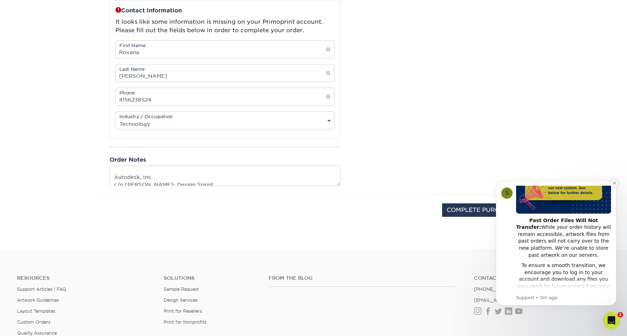
type textarea "These need to arrive by latest, Monday, Oct 20 Please ensure this order gets se…"
click at [612, 184] on icon "Dismiss notification" at bounding box center [614, 183] width 4 height 4
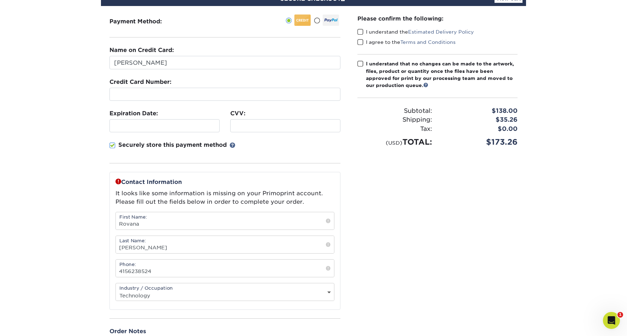
scroll to position [15, 0]
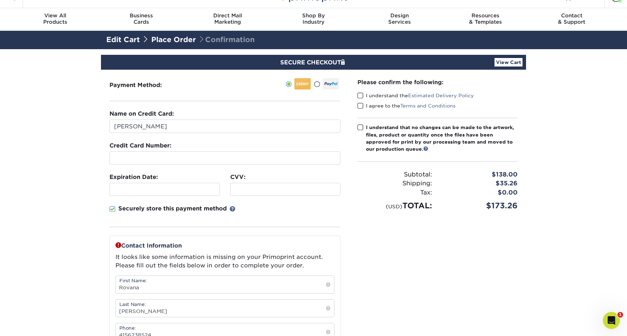
click at [362, 93] on span at bounding box center [360, 95] width 6 height 7
click at [0, 0] on input "I understand the Estimated Delivery Policy" at bounding box center [0, 0] width 0 height 0
click at [362, 106] on span at bounding box center [360, 106] width 6 height 7
click at [0, 0] on input "I agree to the Terms and Conditions" at bounding box center [0, 0] width 0 height 0
click at [362, 127] on span at bounding box center [360, 127] width 6 height 7
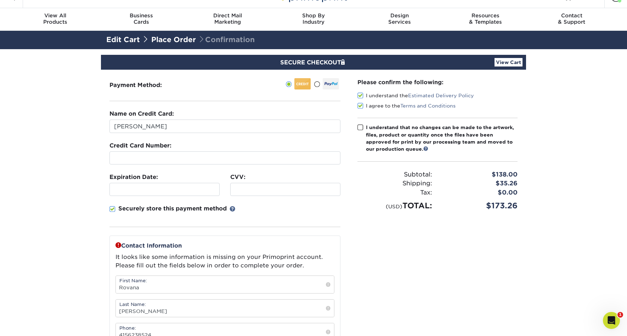
click at [0, 0] on input "I understand that no changes can be made to the artwork, files, product or quan…" at bounding box center [0, 0] width 0 height 0
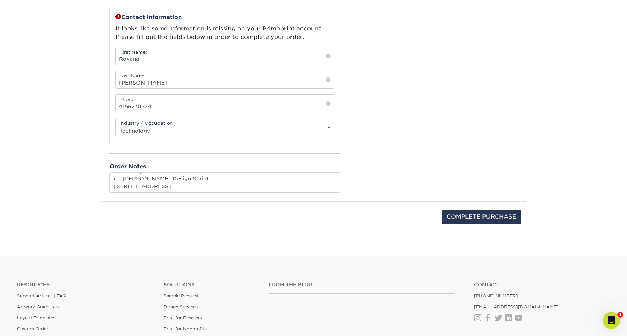
scroll to position [53, 0]
click at [445, 217] on input "COMPLETE PURCHASE" at bounding box center [481, 216] width 79 height 13
type input "PROCESSING, PLEASE WAIT..."
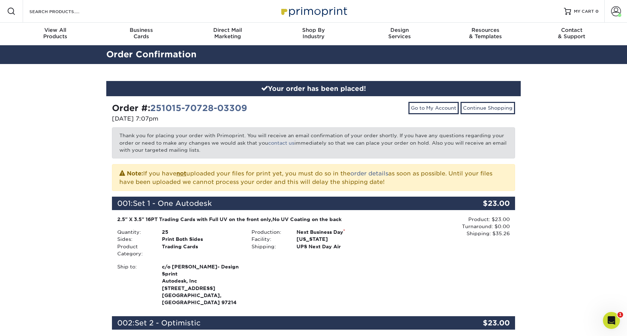
drag, startPoint x: 575, startPoint y: 167, endPoint x: 604, endPoint y: 149, distance: 34.0
